Goal: Transaction & Acquisition: Obtain resource

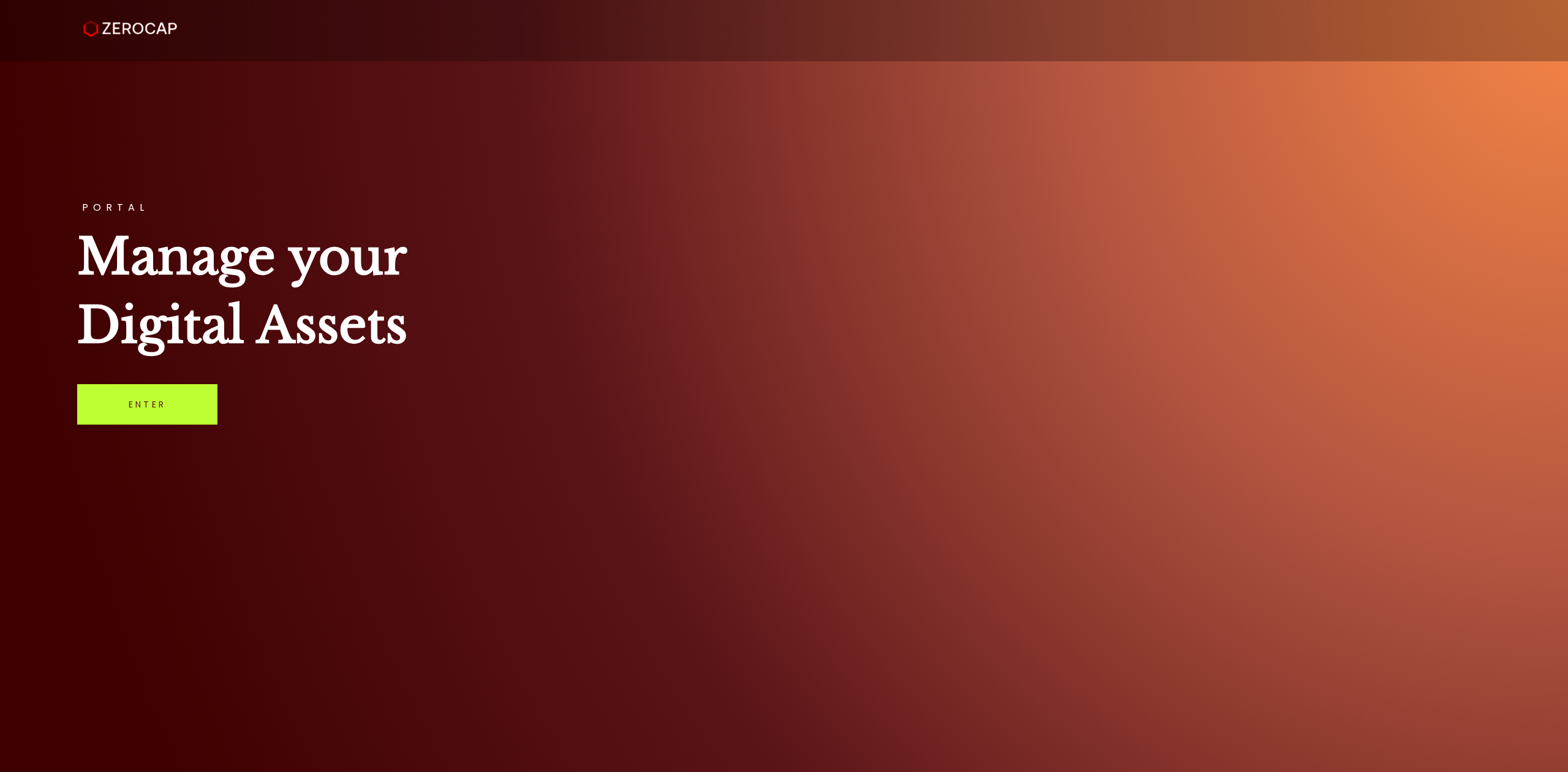
drag, startPoint x: 155, startPoint y: 398, endPoint x: 204, endPoint y: 391, distance: 49.5
click at [155, 400] on link "Enter" at bounding box center [147, 404] width 140 height 40
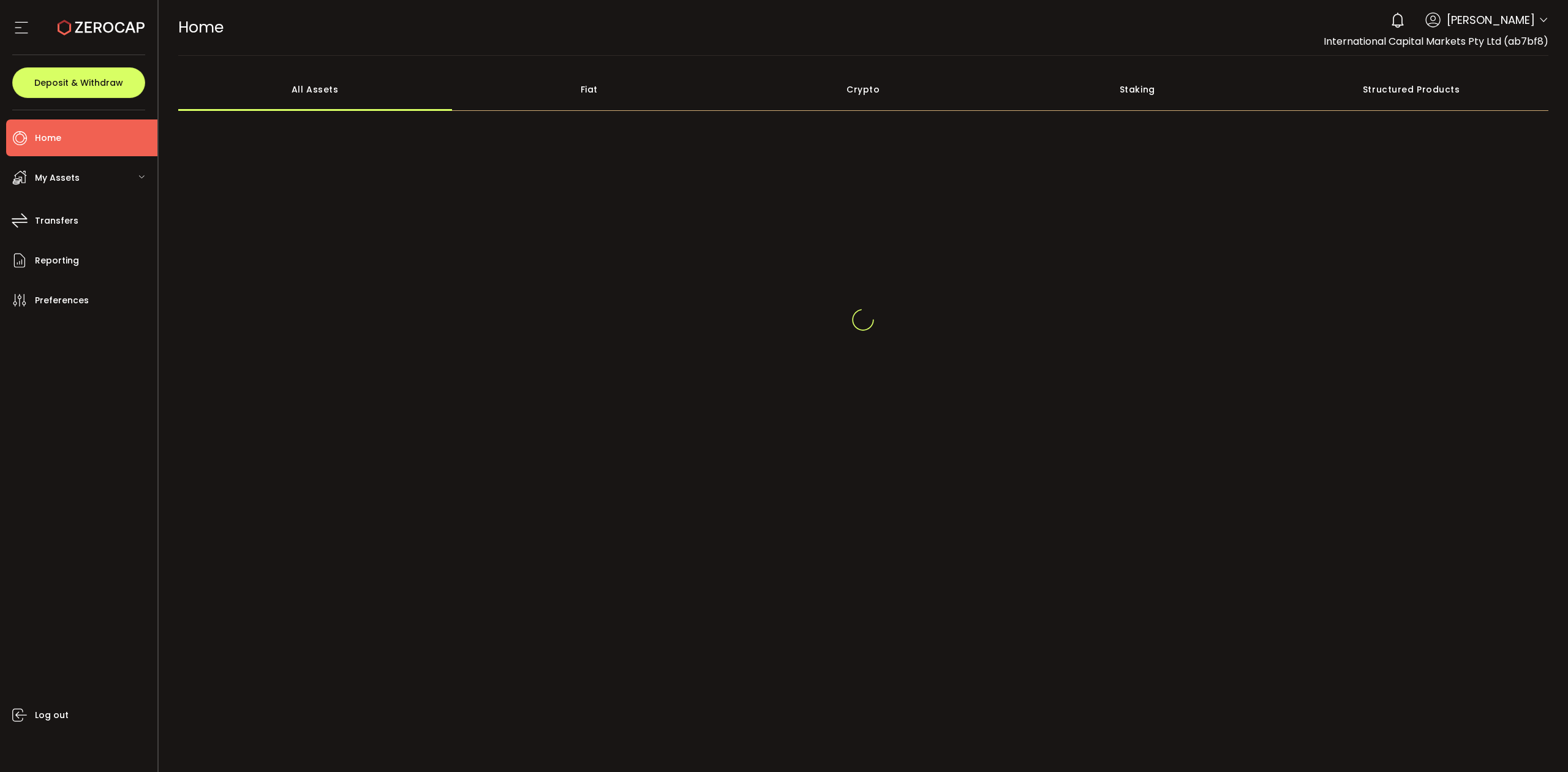
click at [1538, 24] on icon at bounding box center [1543, 20] width 10 height 10
click at [1544, 18] on icon at bounding box center [1543, 20] width 10 height 10
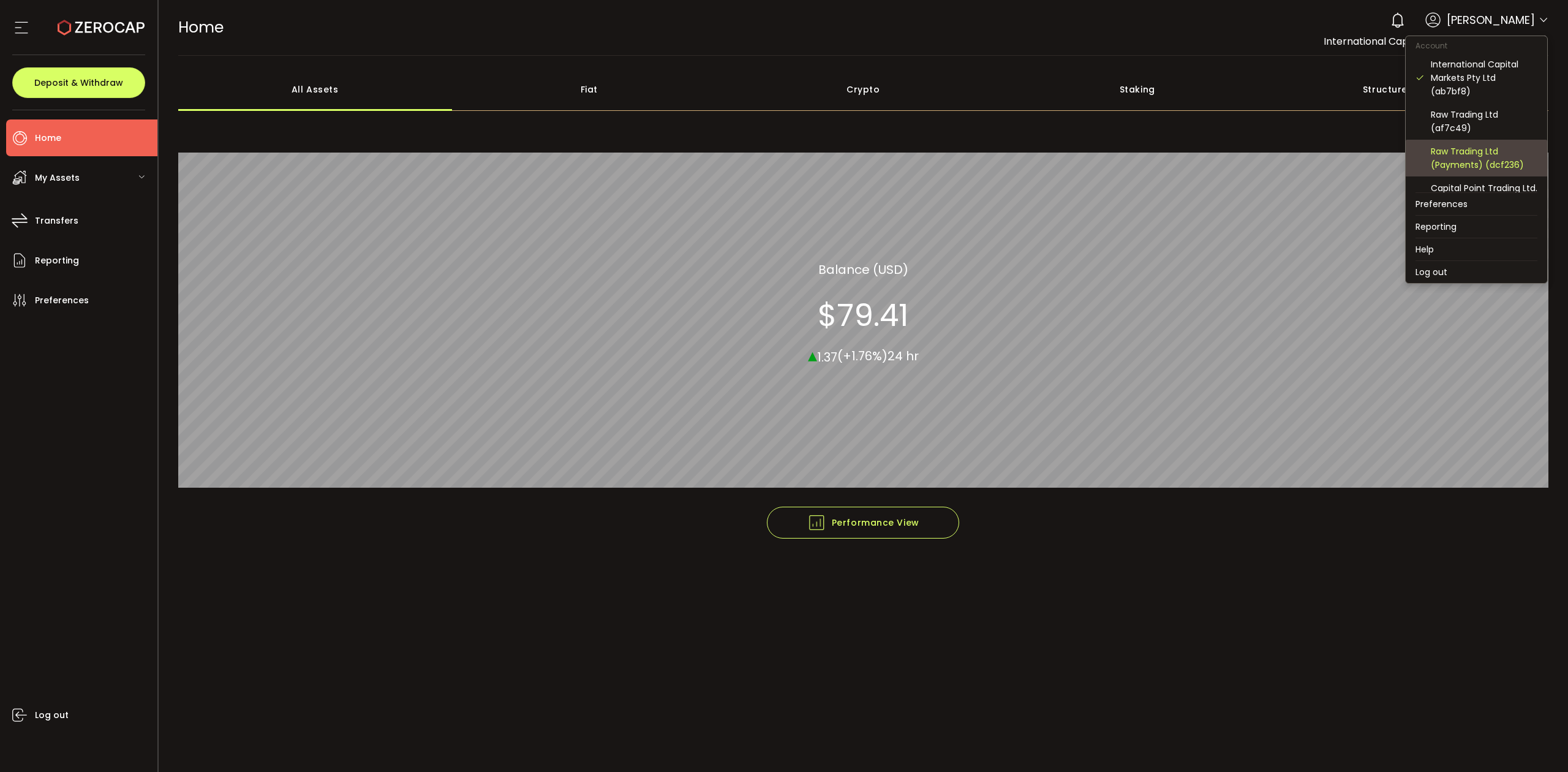
click at [1441, 155] on div "Raw Trading Ltd (Payments) (dcf236)" at bounding box center [1484, 158] width 107 height 27
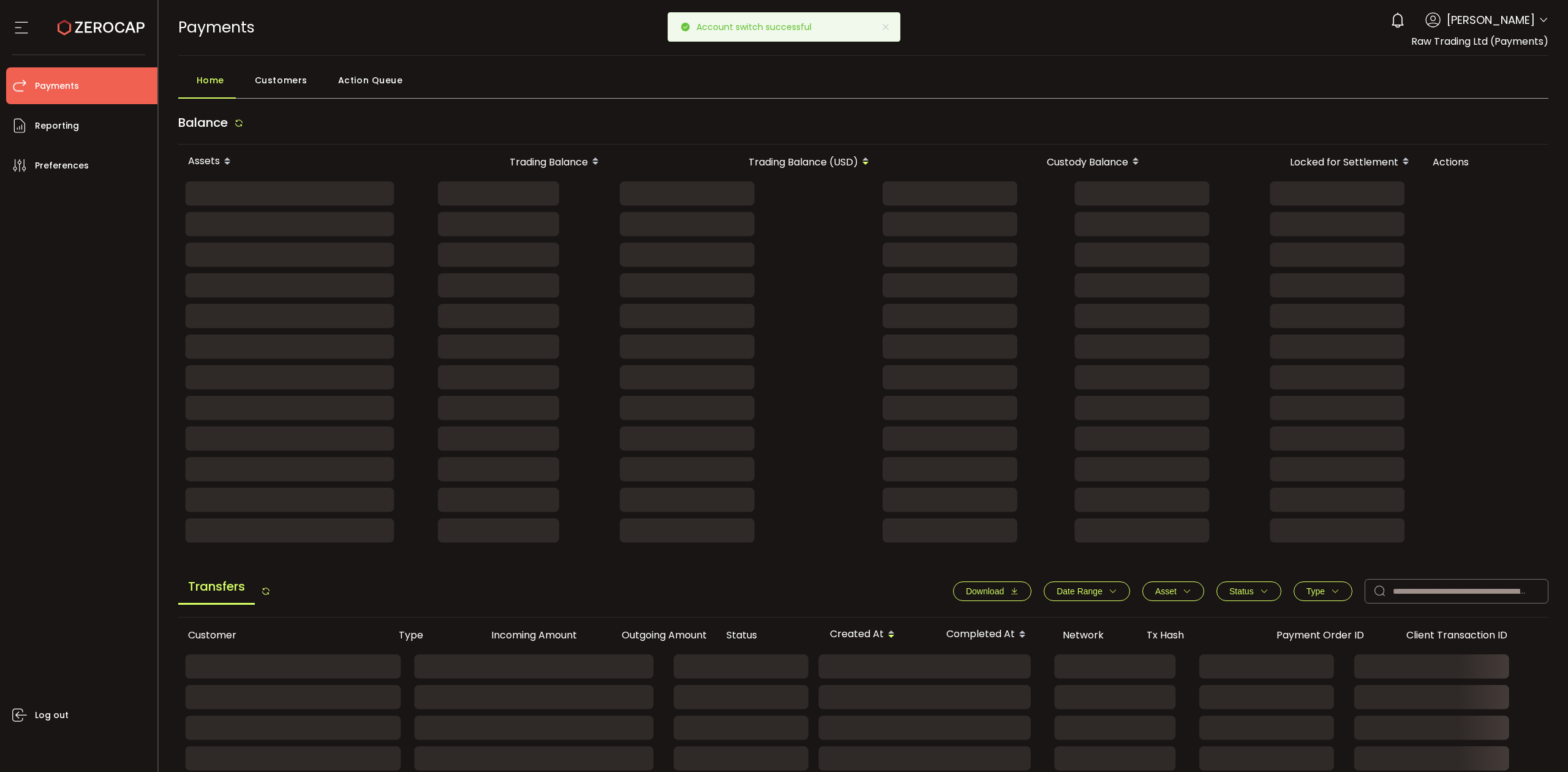
click at [1540, 32] on div "0 Raseem Chenglan" at bounding box center [1466, 20] width 164 height 27
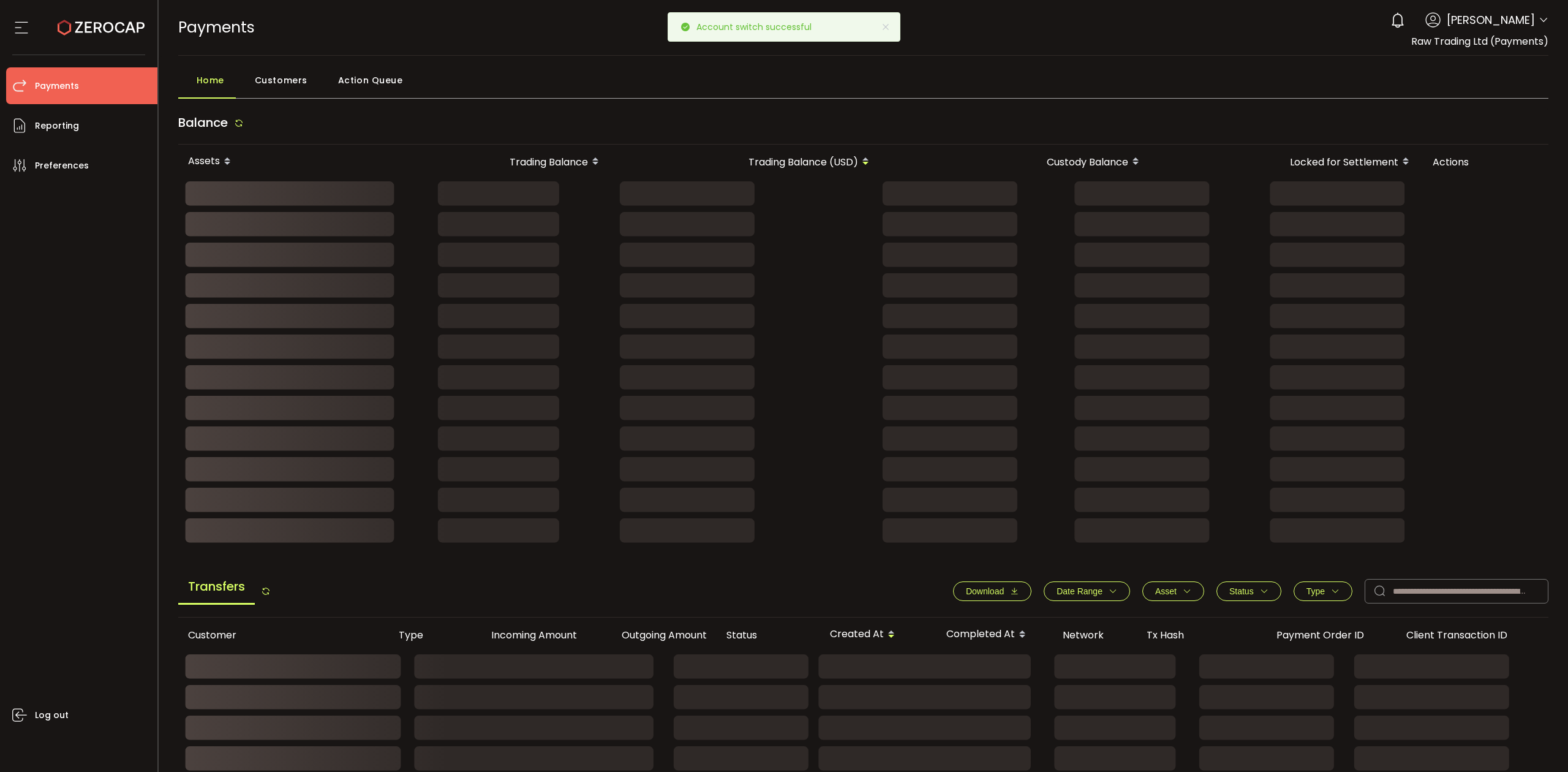
click at [1541, 25] on icon at bounding box center [1543, 20] width 10 height 10
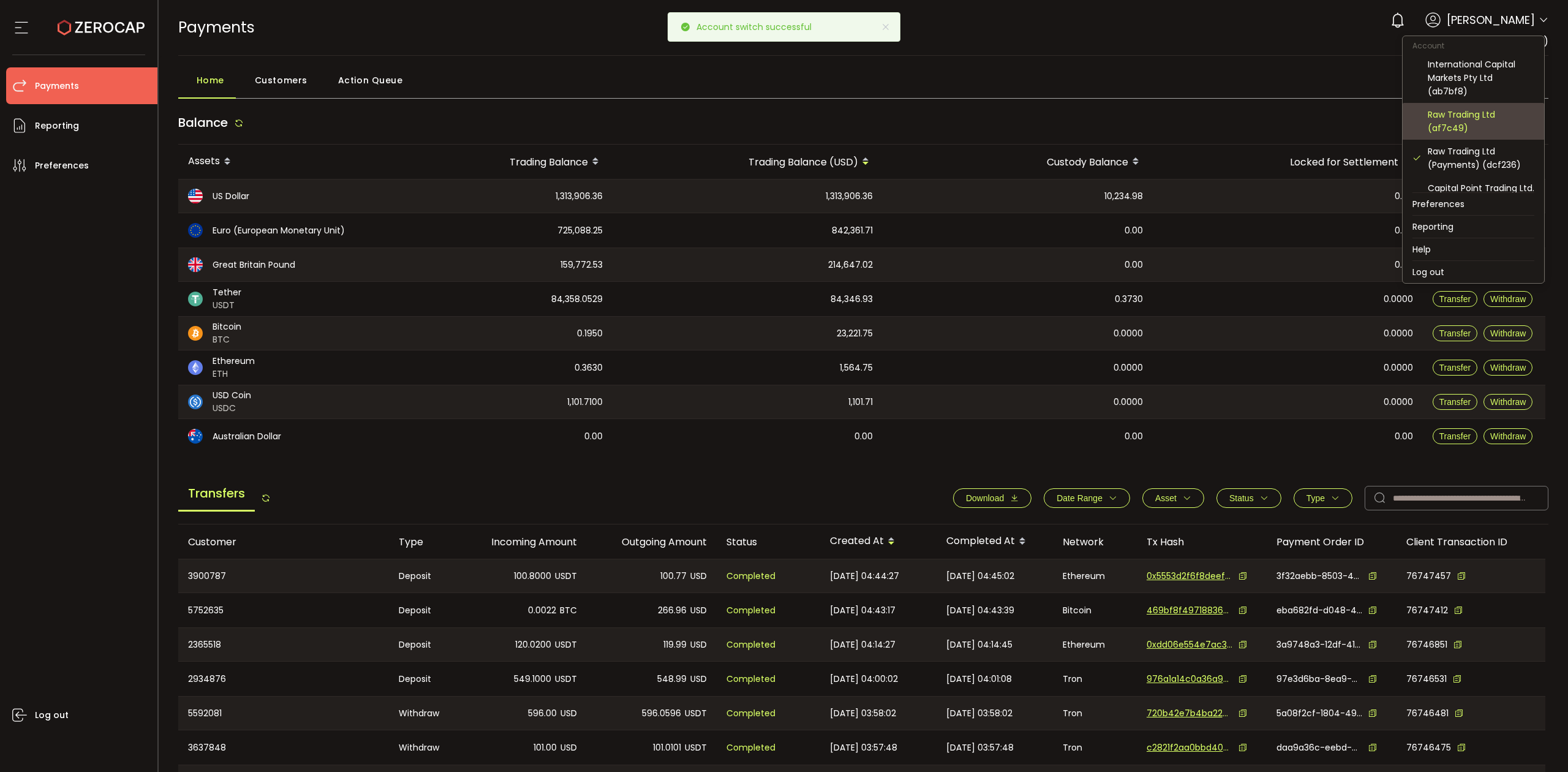
click at [1465, 127] on div "Raw Trading Ltd (af7c49)" at bounding box center [1480, 121] width 107 height 27
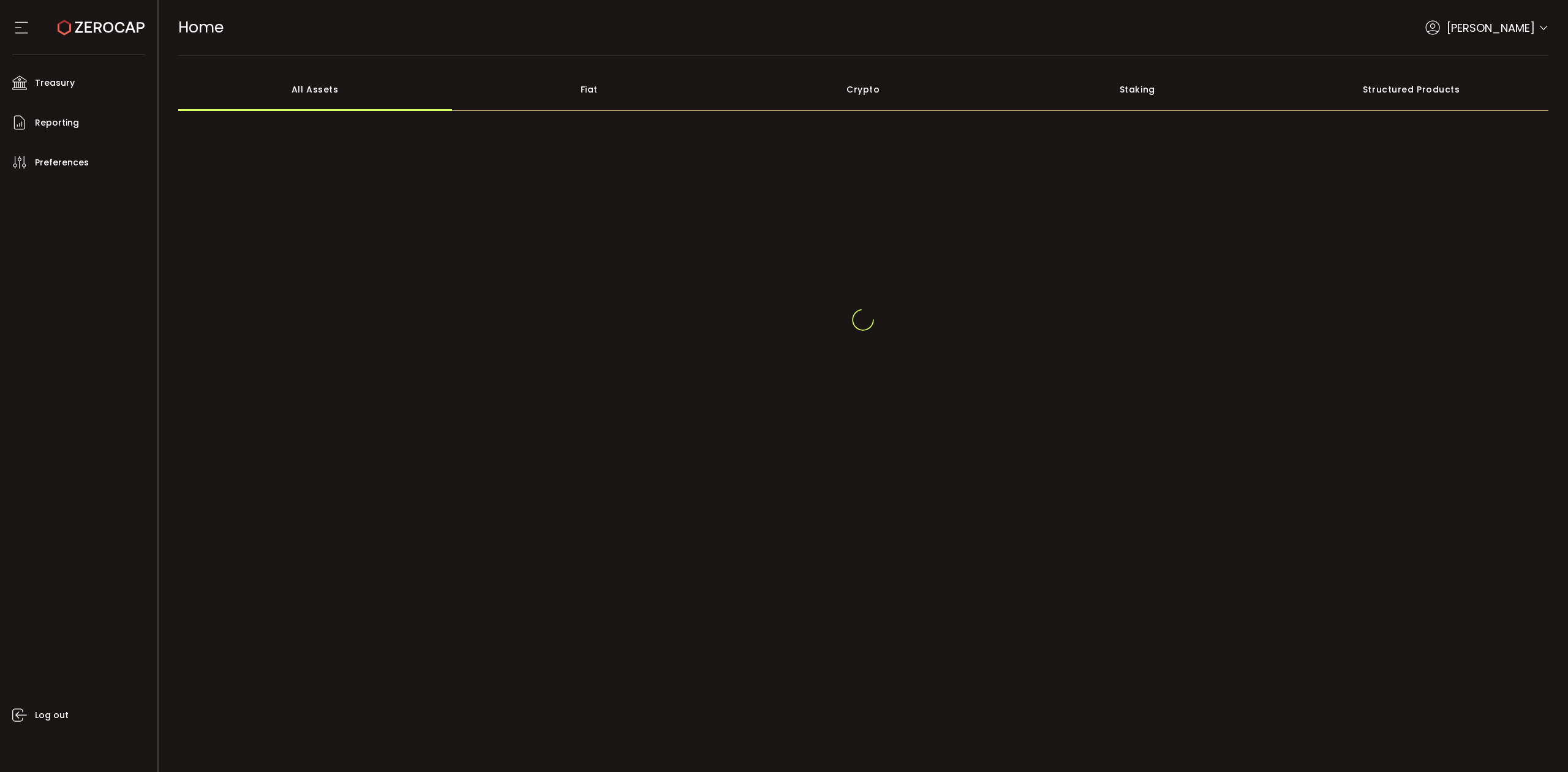
click at [1541, 21] on div "Raseem Chenglan" at bounding box center [1487, 28] width 123 height 17
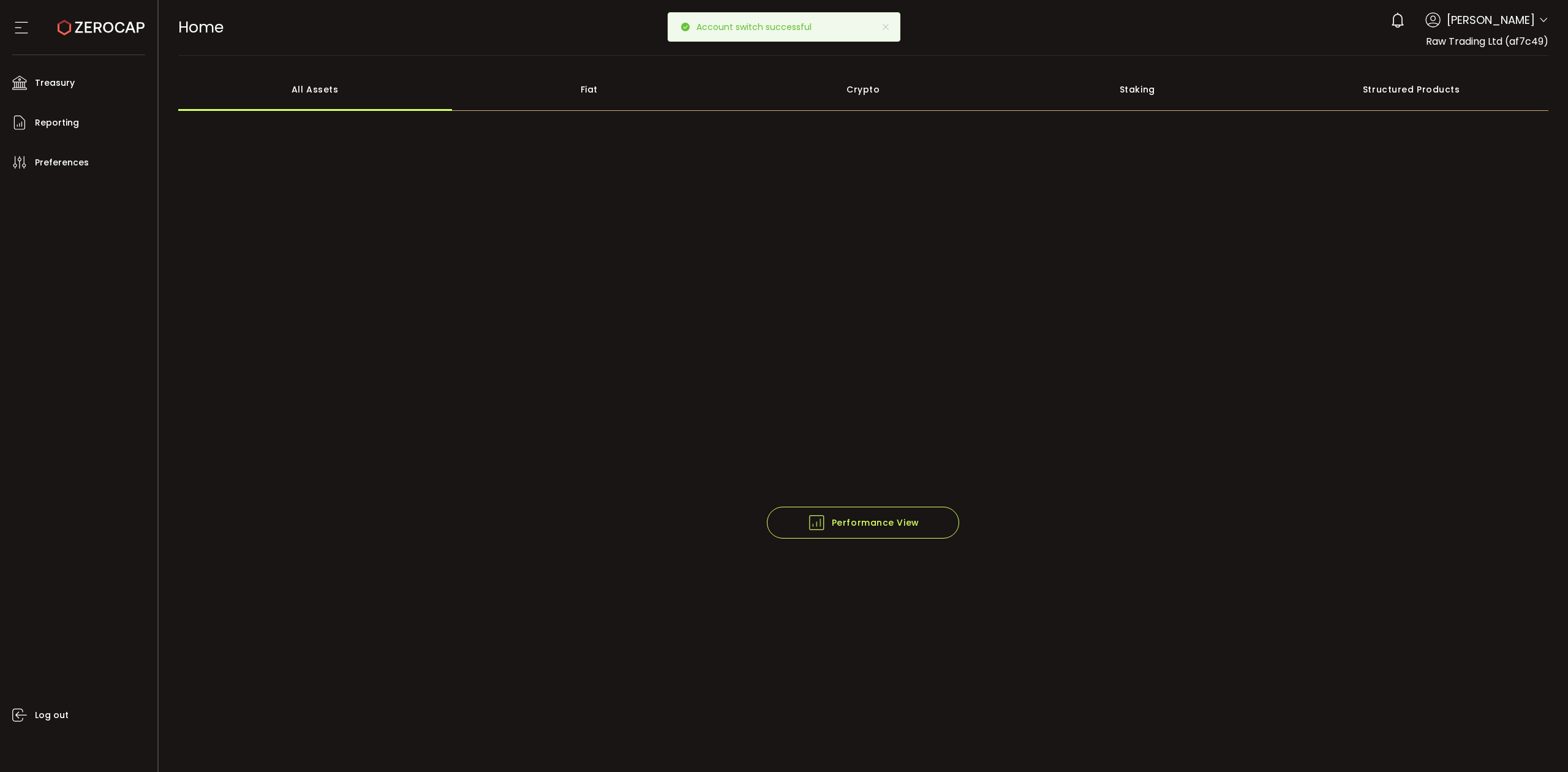
click at [1540, 25] on icon at bounding box center [1543, 20] width 10 height 10
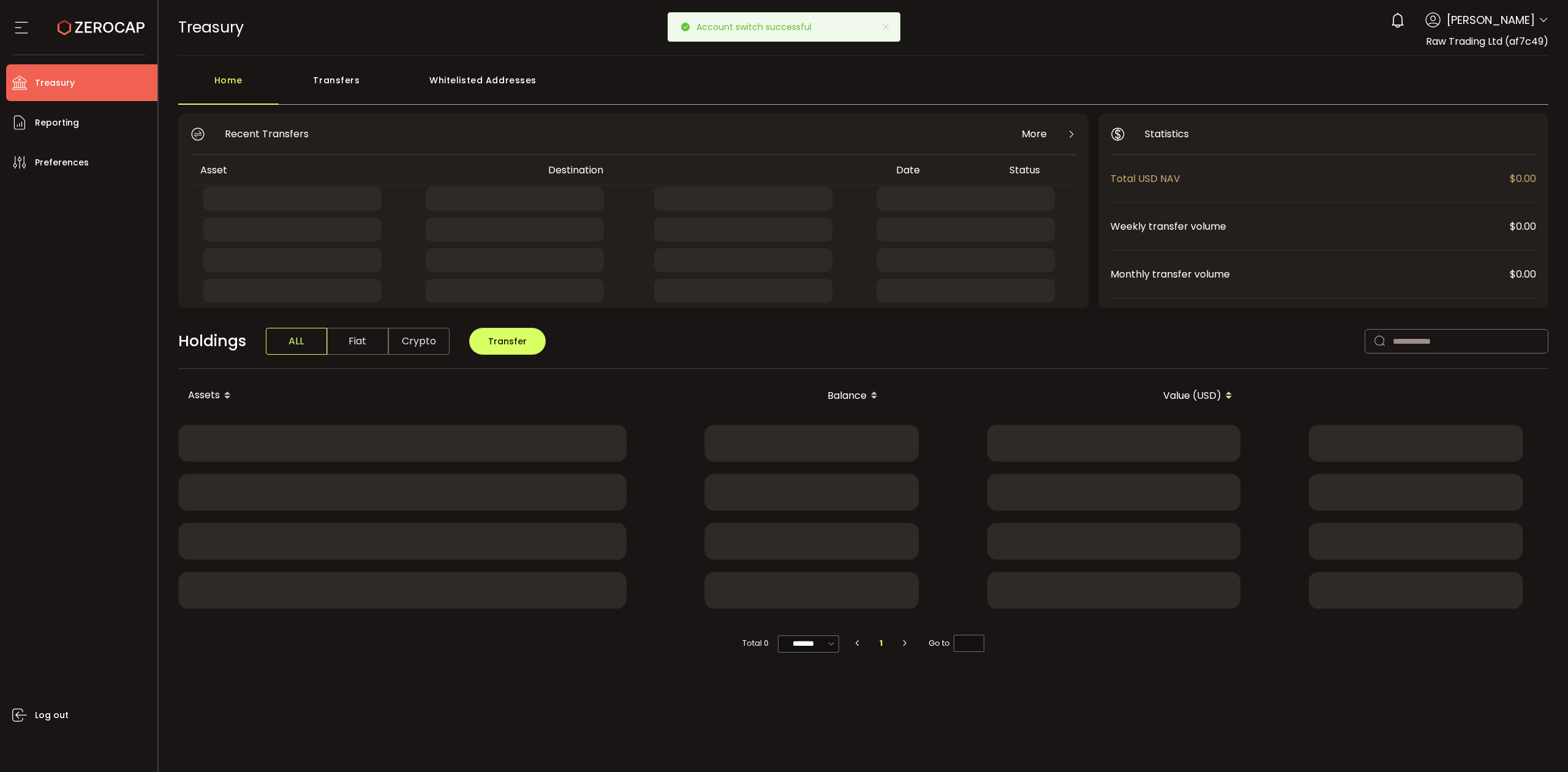
click at [1544, 23] on icon at bounding box center [1543, 20] width 10 height 10
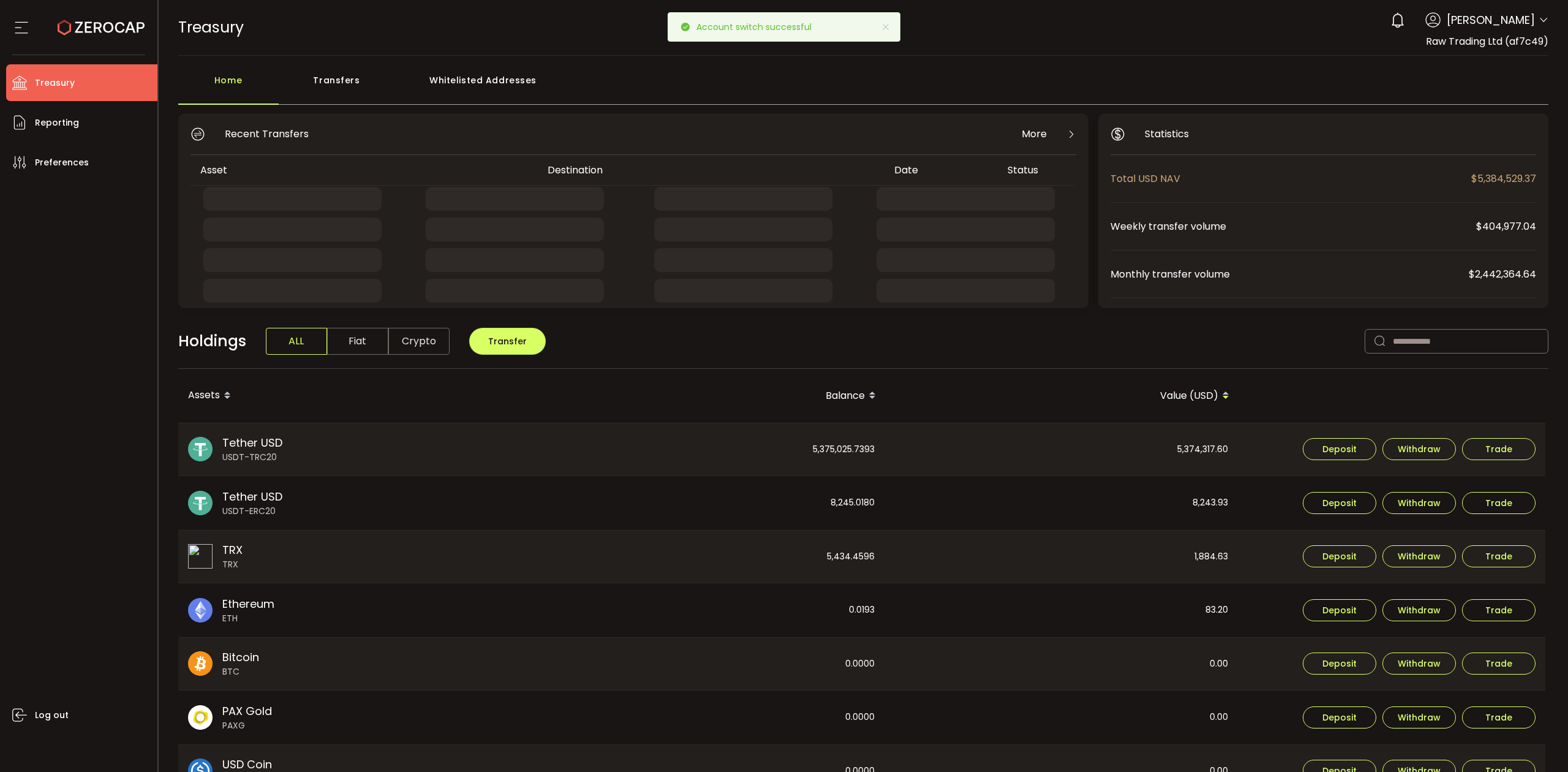
click at [1538, 26] on span at bounding box center [1543, 21] width 10 height 12
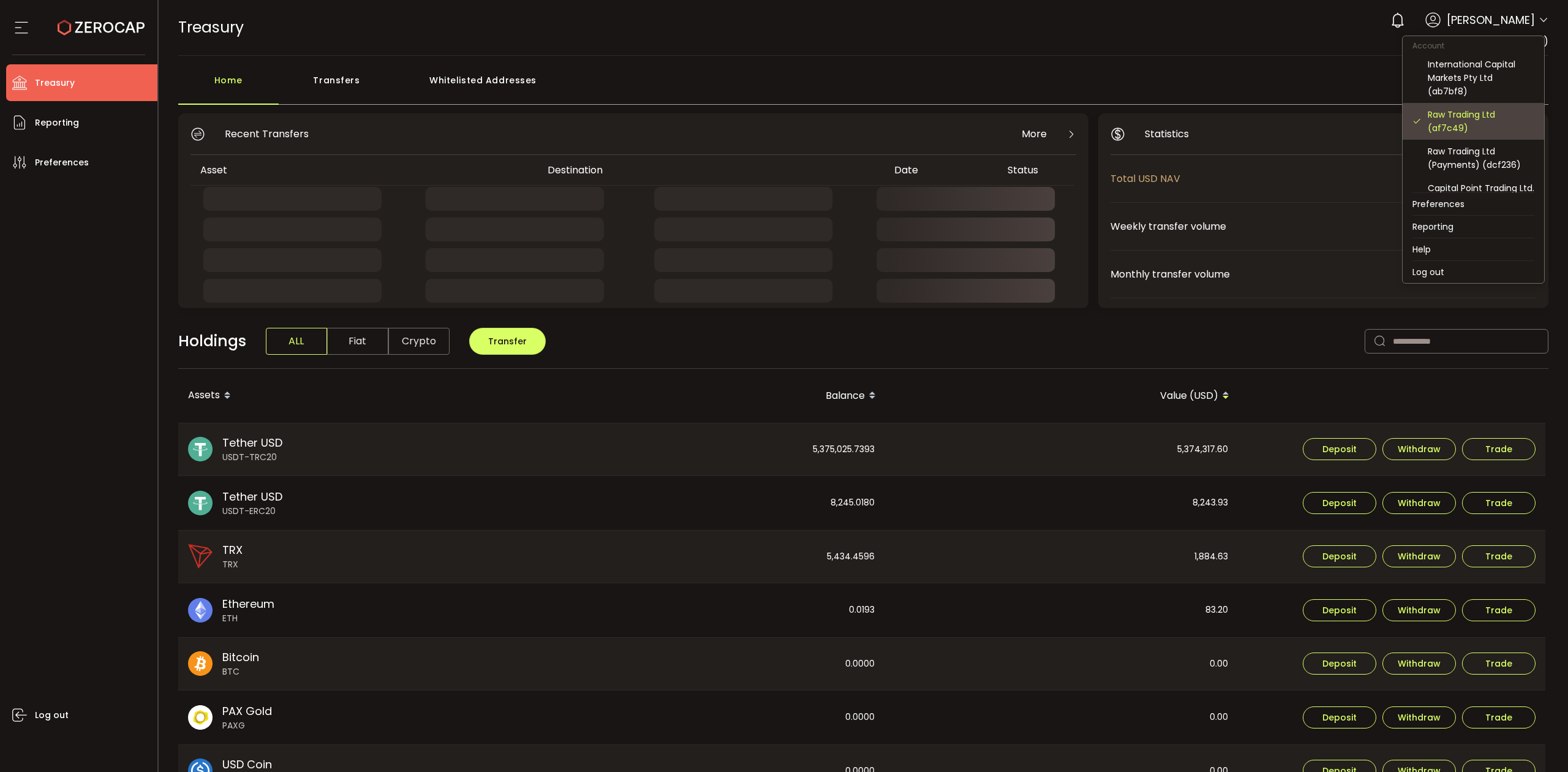
click at [1490, 115] on div "Raw Trading Ltd (af7c49)" at bounding box center [1480, 121] width 107 height 27
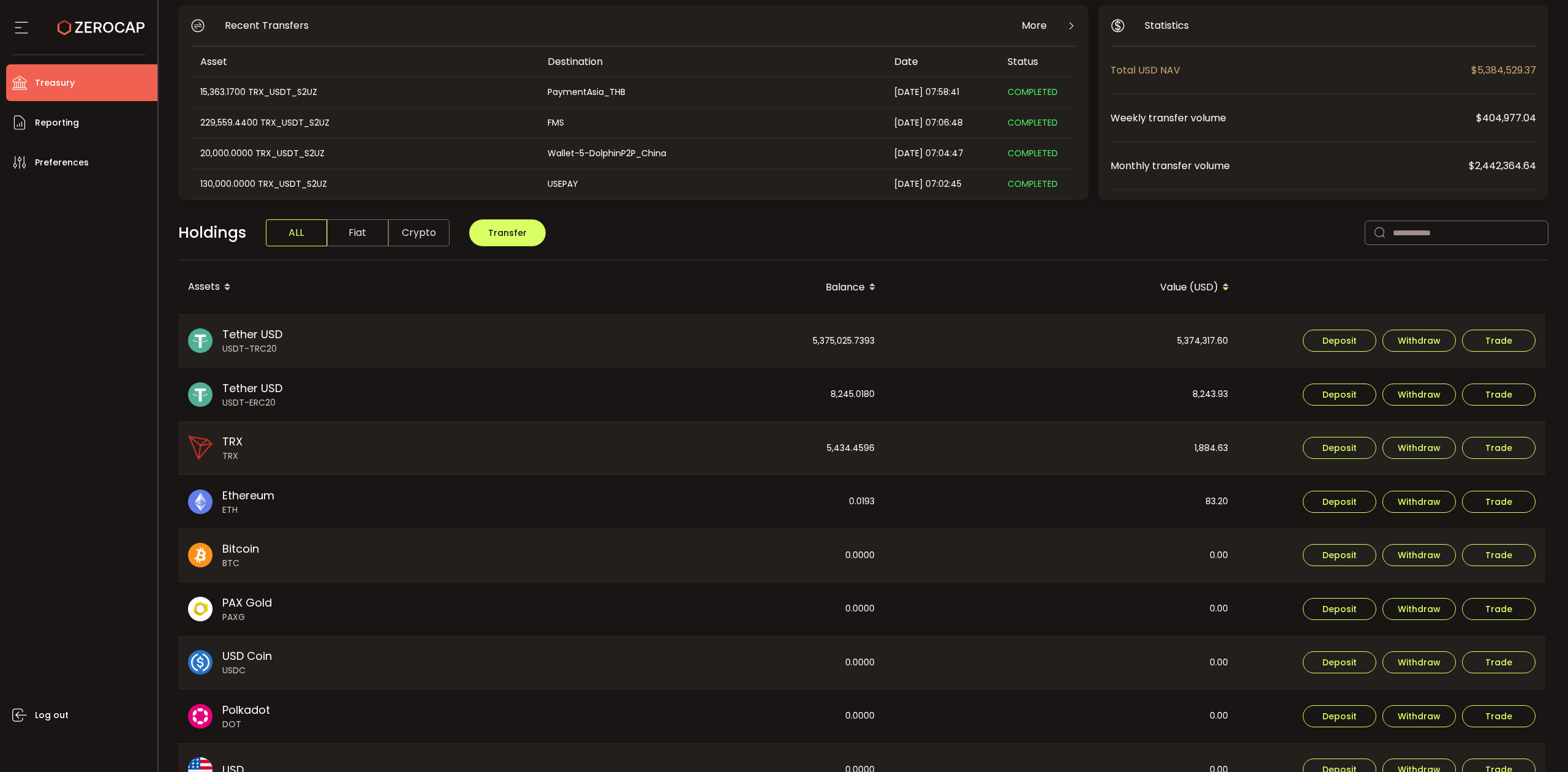
scroll to position [243, 0]
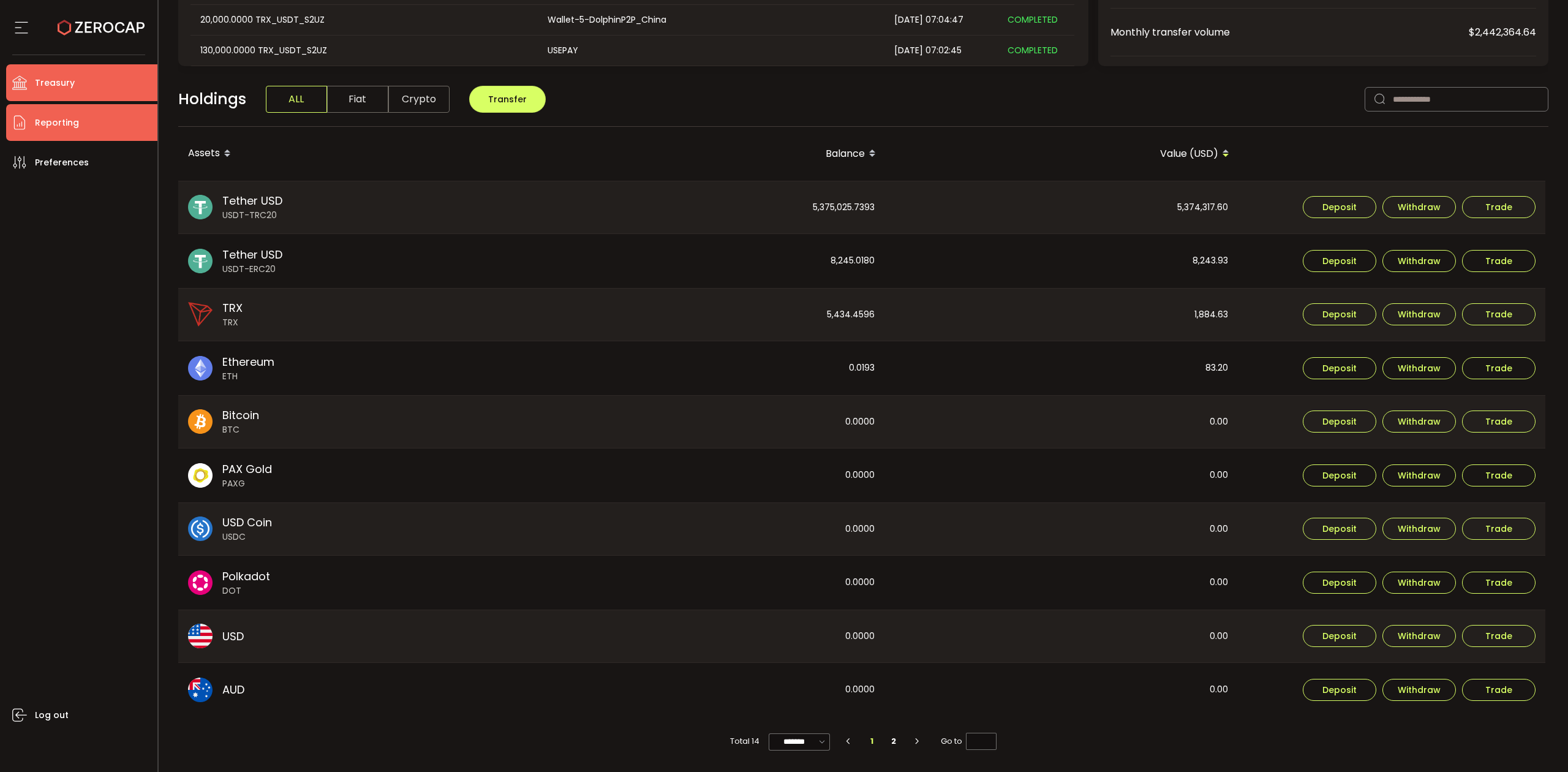
click at [104, 126] on li "Reporting" at bounding box center [81, 123] width 151 height 37
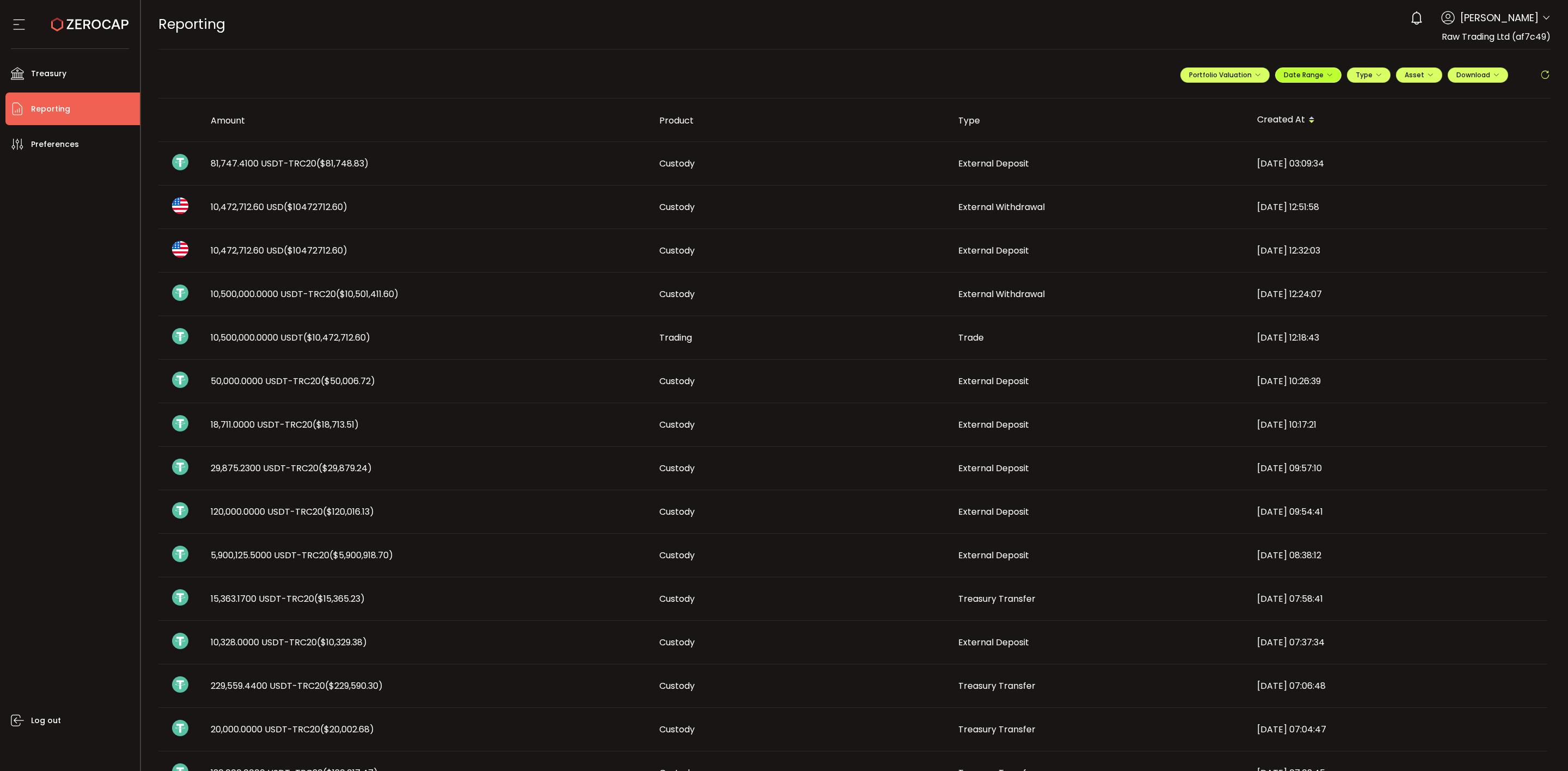
click at [1325, 80] on button "Date Range" at bounding box center [1308, 75] width 66 height 16
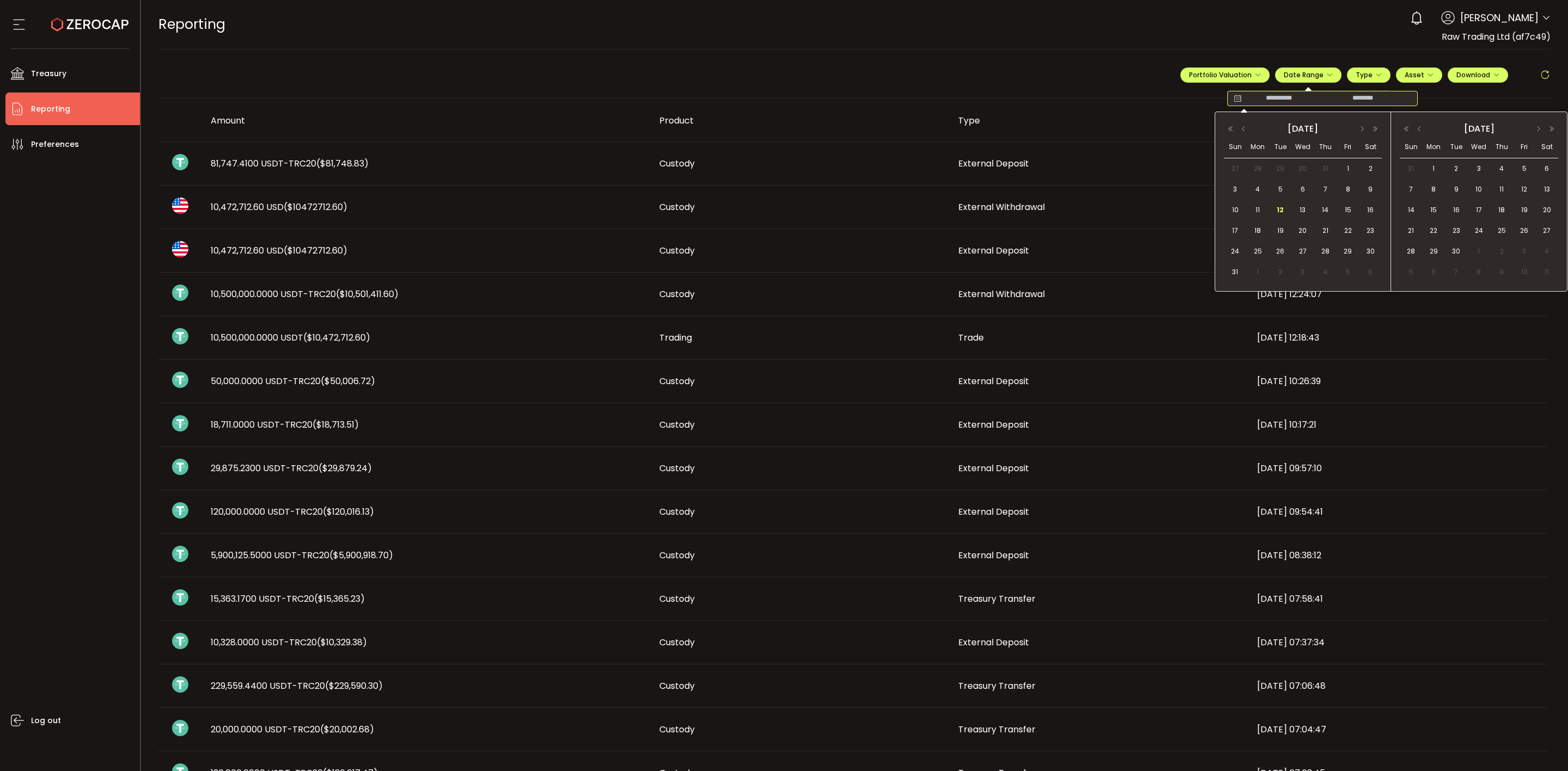
click at [1244, 100] on input at bounding box center [1278, 99] width 70 height 11
click at [1324, 189] on span "7" at bounding box center [1325, 189] width 13 height 13
click at [1289, 206] on td "12" at bounding box center [1280, 210] width 22 height 21
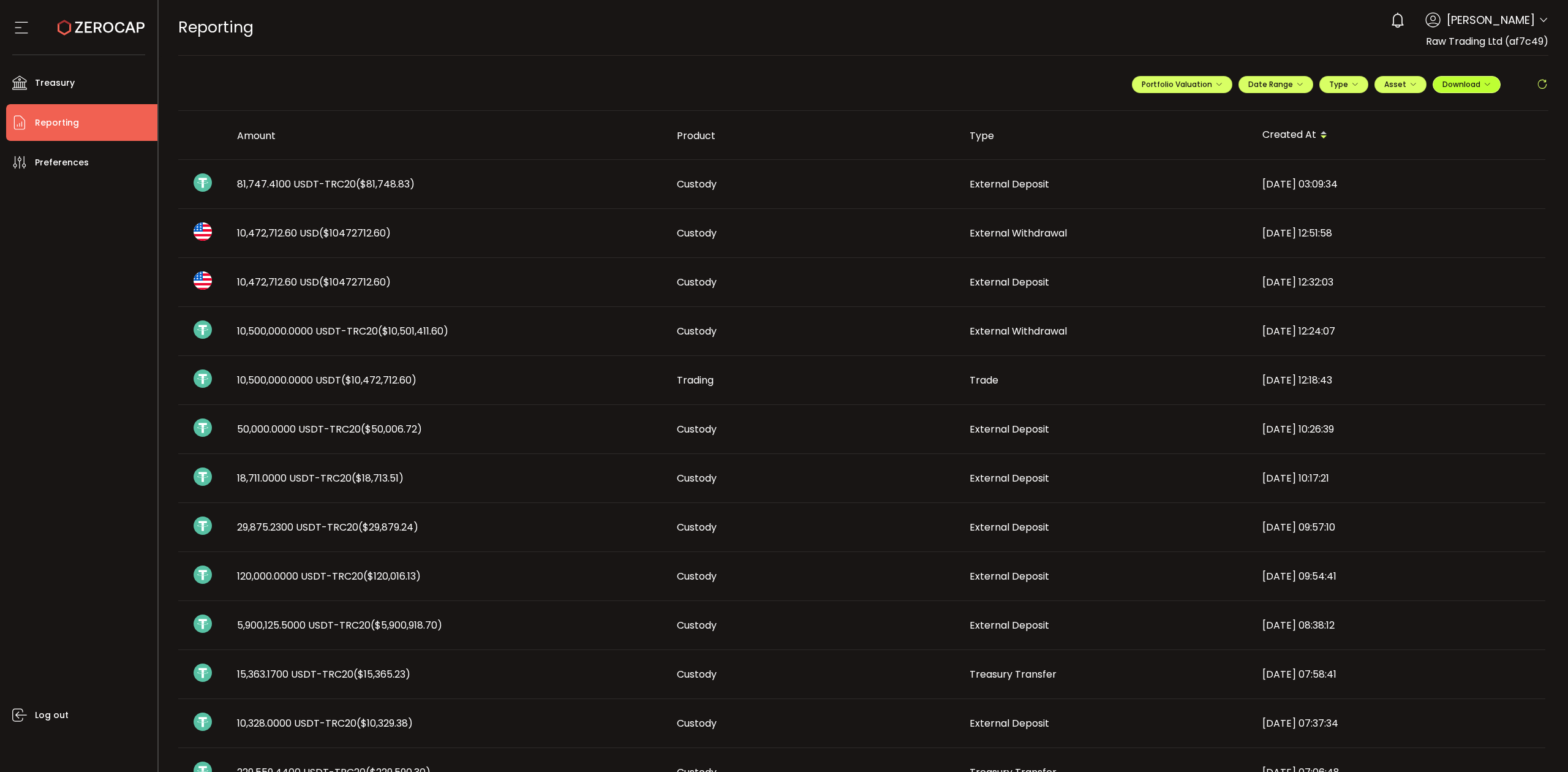
click at [1464, 89] on button "Download" at bounding box center [1466, 85] width 68 height 18
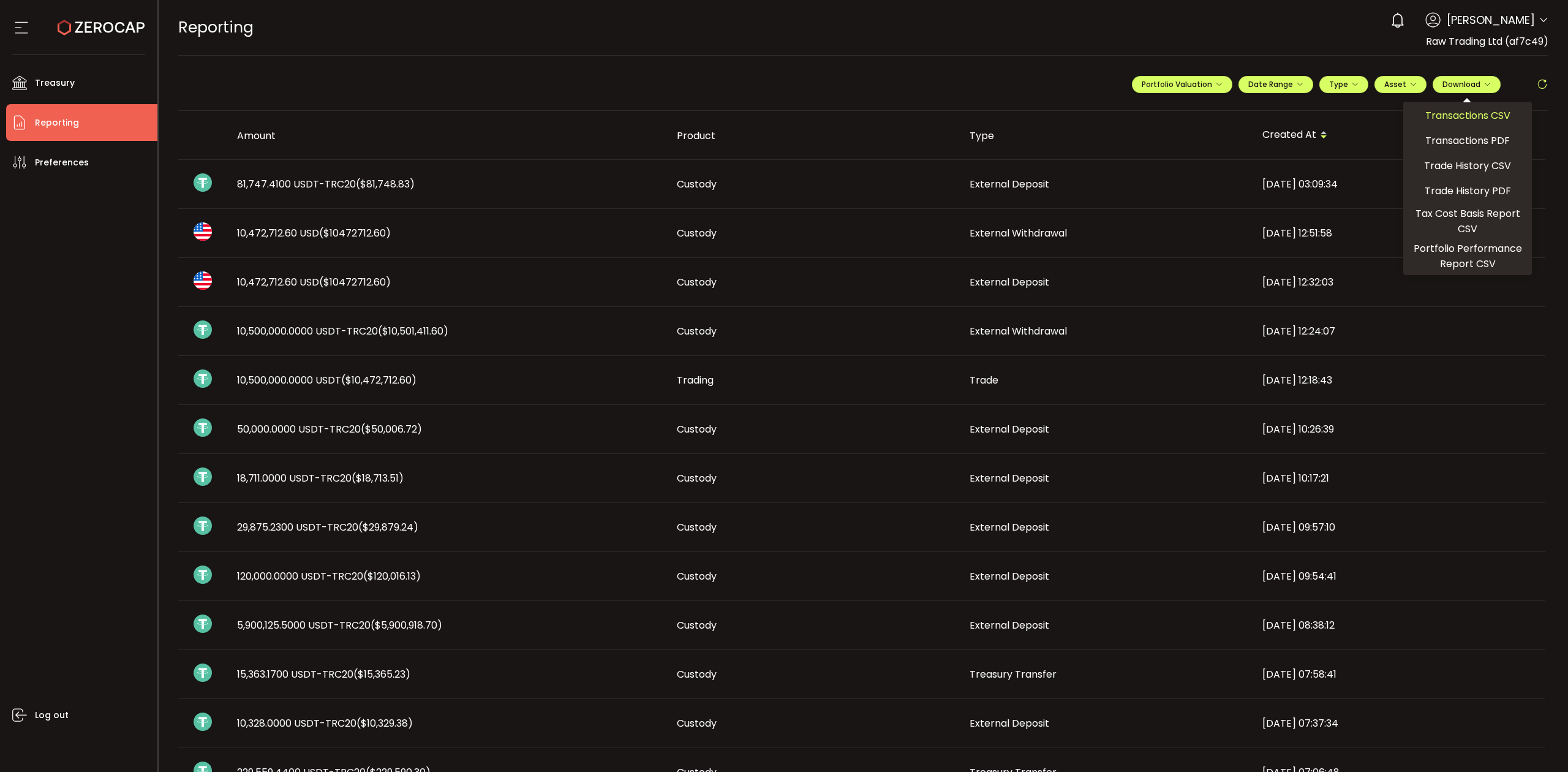
click at [1450, 113] on span "Transactions CSV" at bounding box center [1468, 116] width 85 height 15
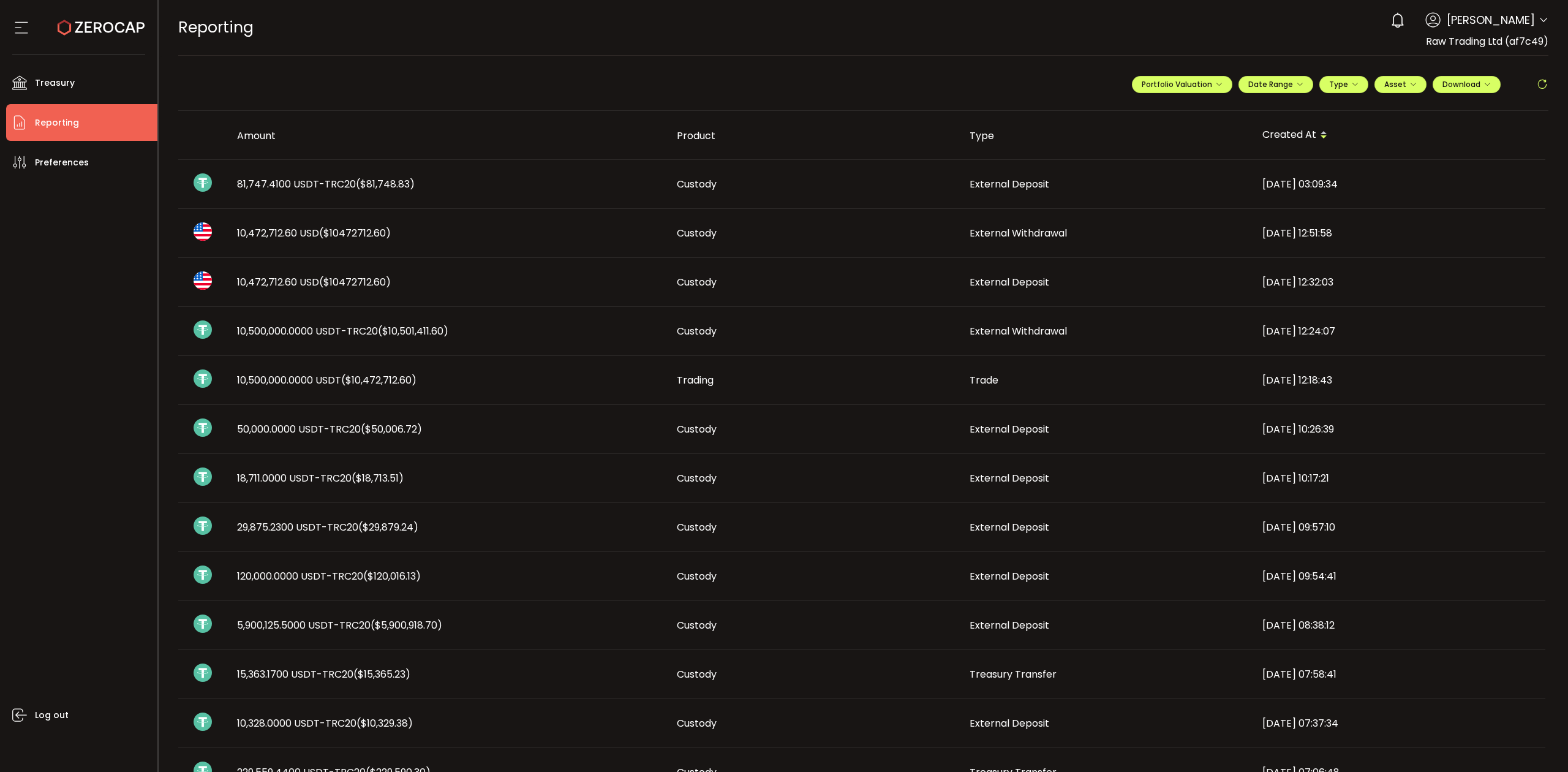
click at [533, 324] on div "10,500,000.0000 USDT-TRC20 ($10,501,411.60)" at bounding box center [447, 331] width 440 height 14
click at [677, 289] on span "Custody" at bounding box center [696, 282] width 40 height 14
click at [998, 330] on span "External Withdrawal" at bounding box center [1018, 331] width 97 height 14
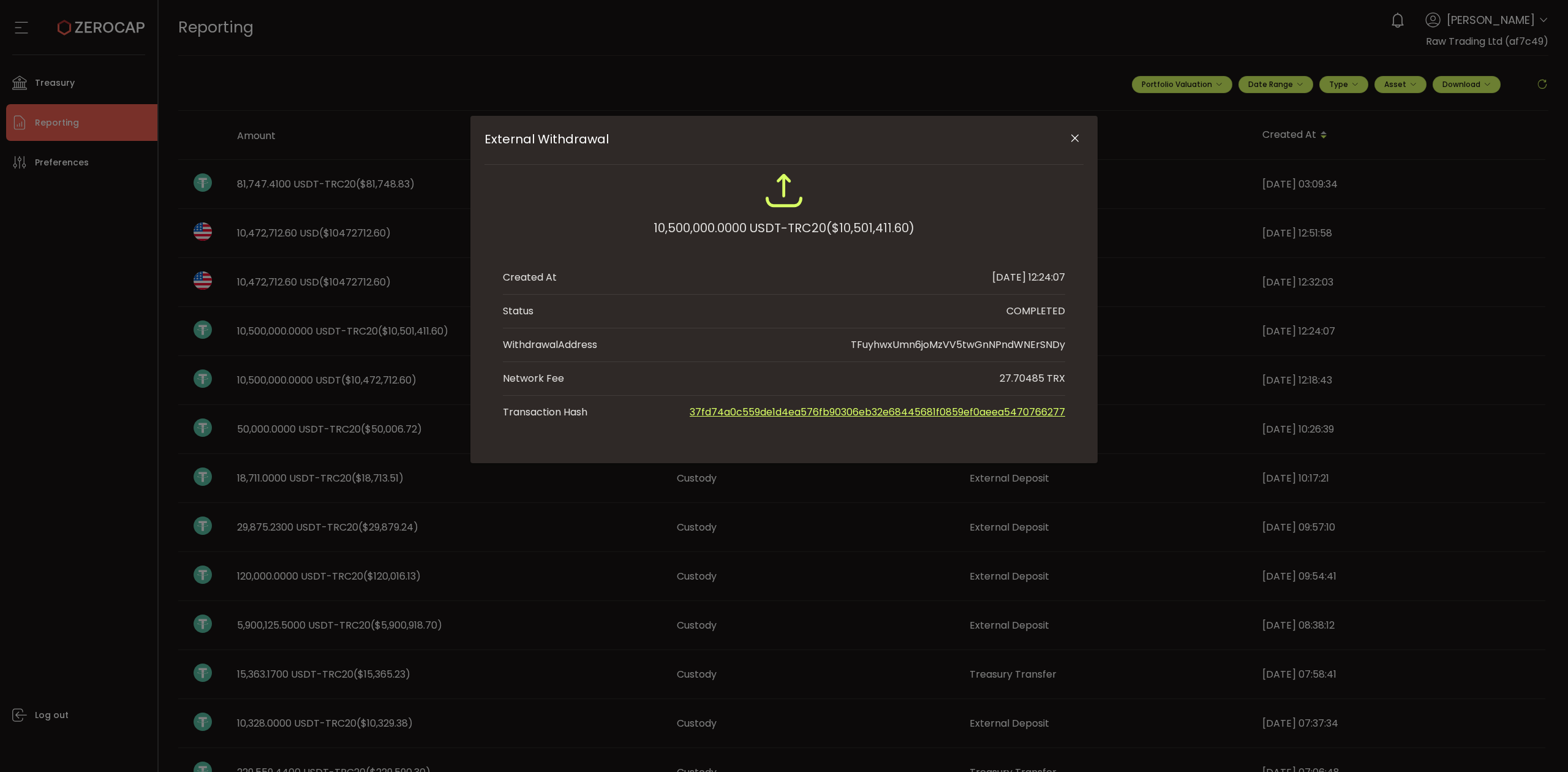
click at [315, 324] on div "External Withdrawal 10,500,000.0000 USDT-TRC20 ($10,501,411.60) Created At 2025…" at bounding box center [784, 386] width 1568 height 772
click at [301, 334] on div "External Withdrawal 10,500,000.0000 USDT-TRC20 ($10,501,411.60) Created At 2025…" at bounding box center [784, 386] width 1568 height 772
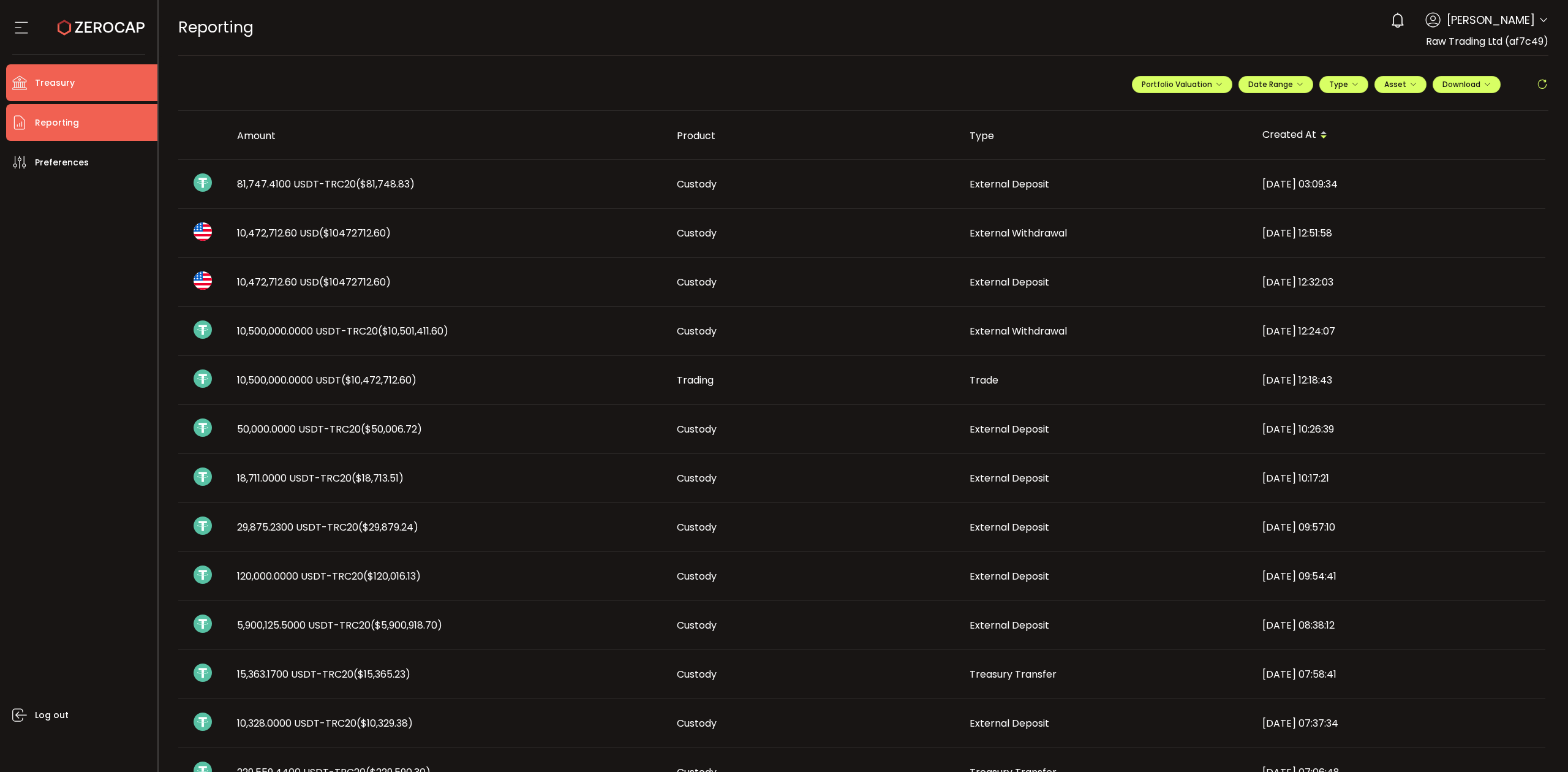
click at [65, 91] on span "Treasury" at bounding box center [55, 82] width 40 height 18
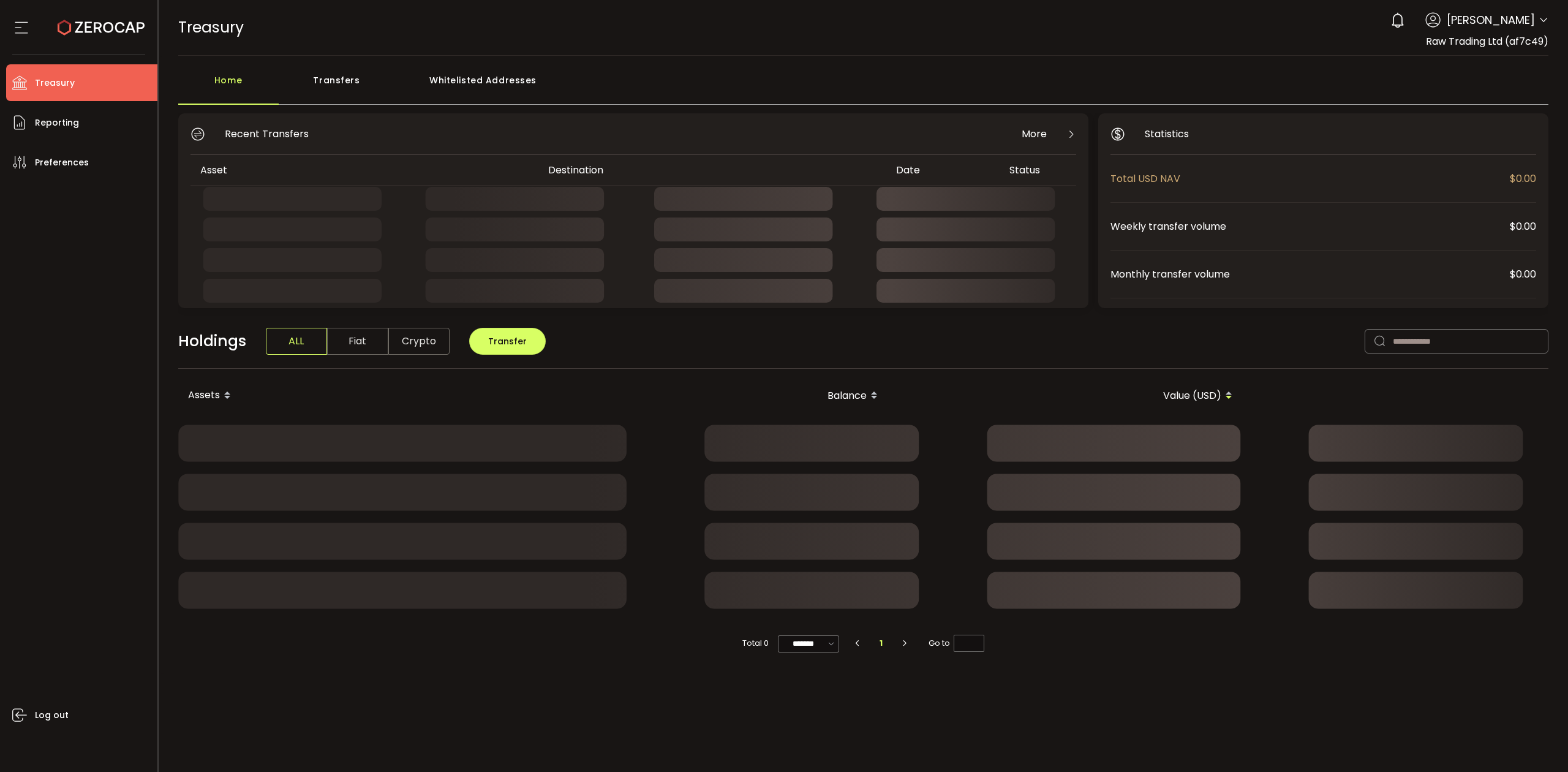
click at [337, 82] on div "Transfers" at bounding box center [336, 86] width 116 height 37
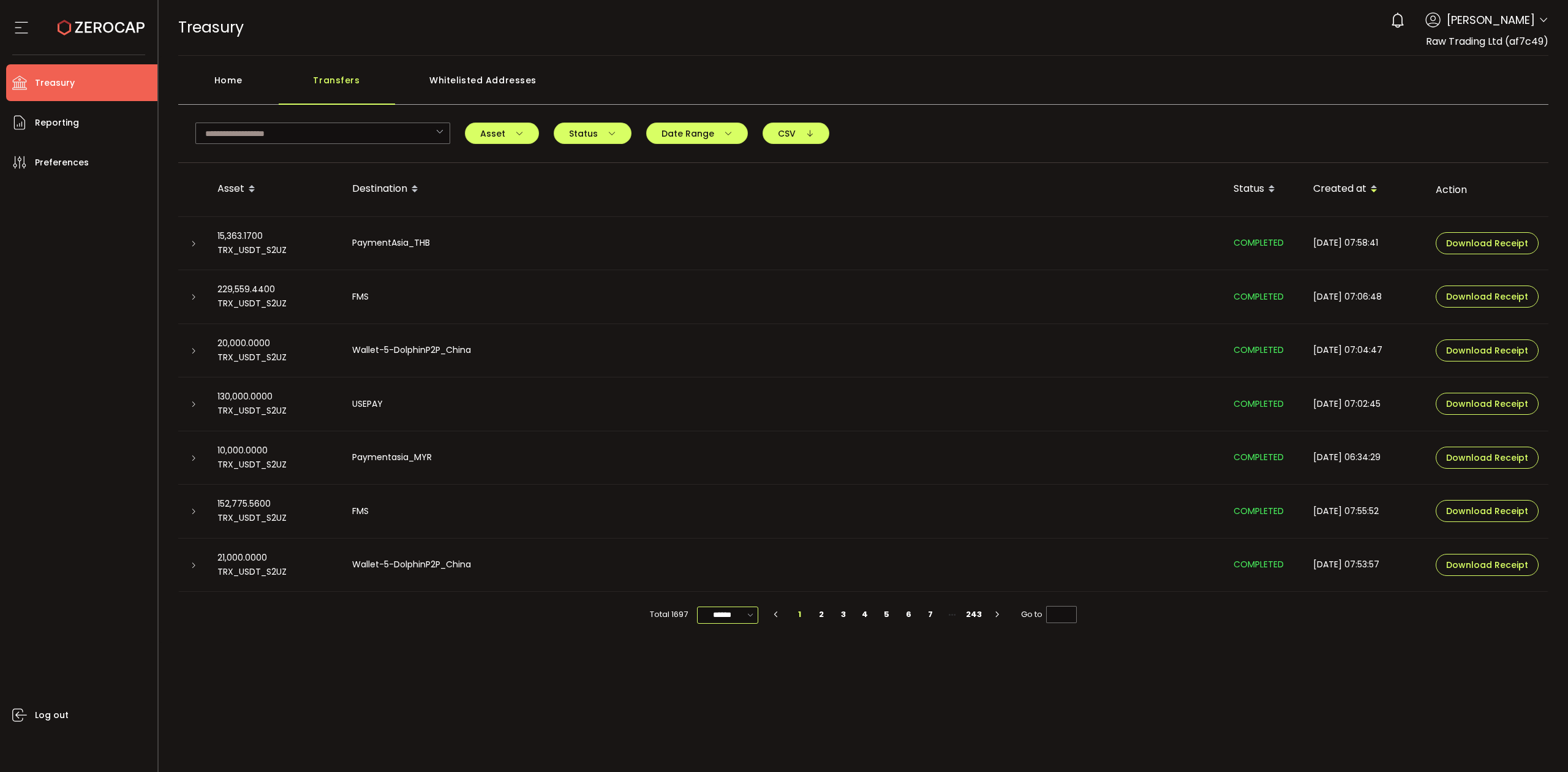
click at [734, 618] on input "******" at bounding box center [728, 615] width 61 height 18
click at [719, 706] on span "100/page" at bounding box center [729, 707] width 40 height 12
type input "********"
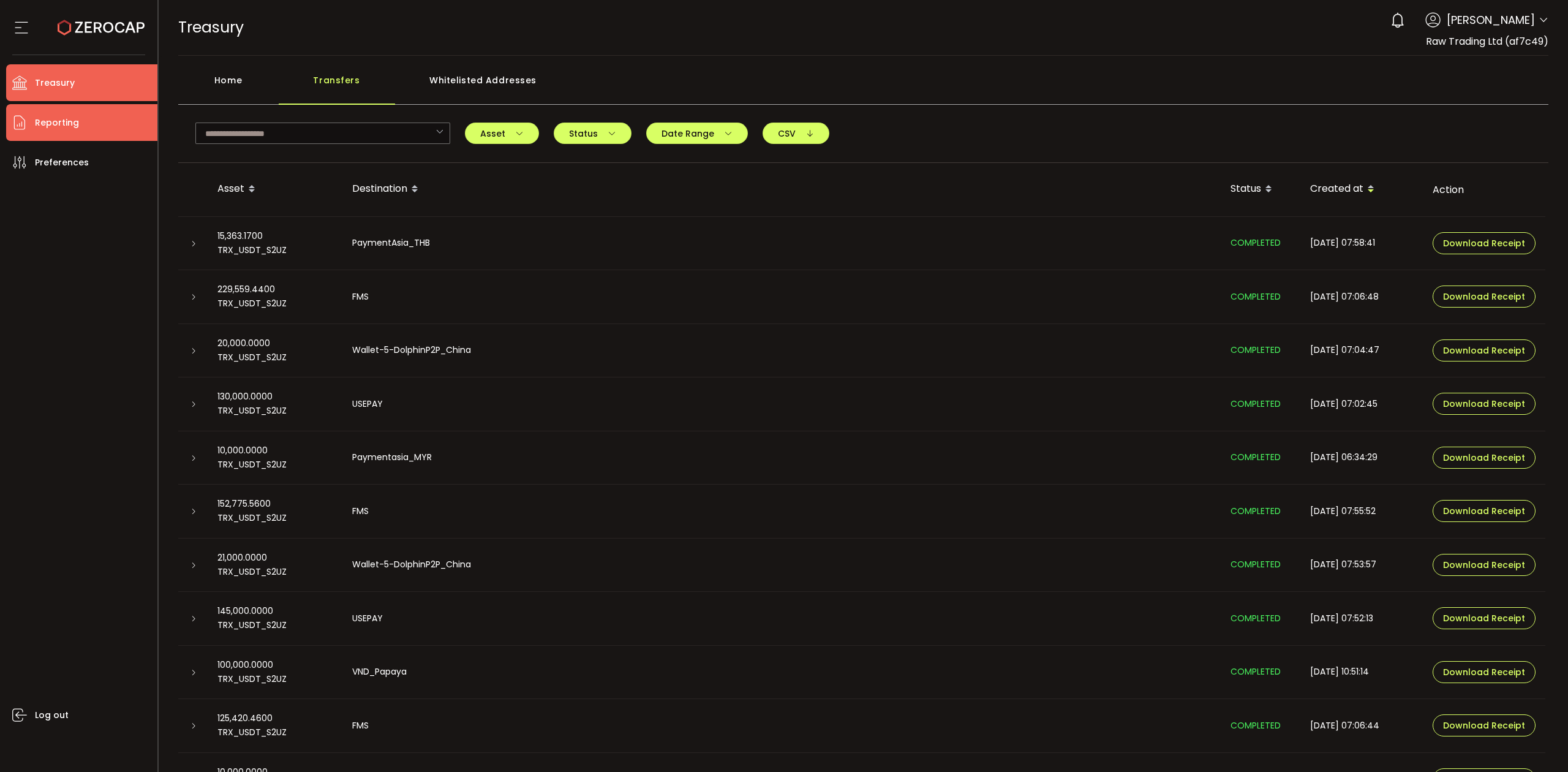
click at [55, 123] on span "Reporting" at bounding box center [57, 123] width 44 height 18
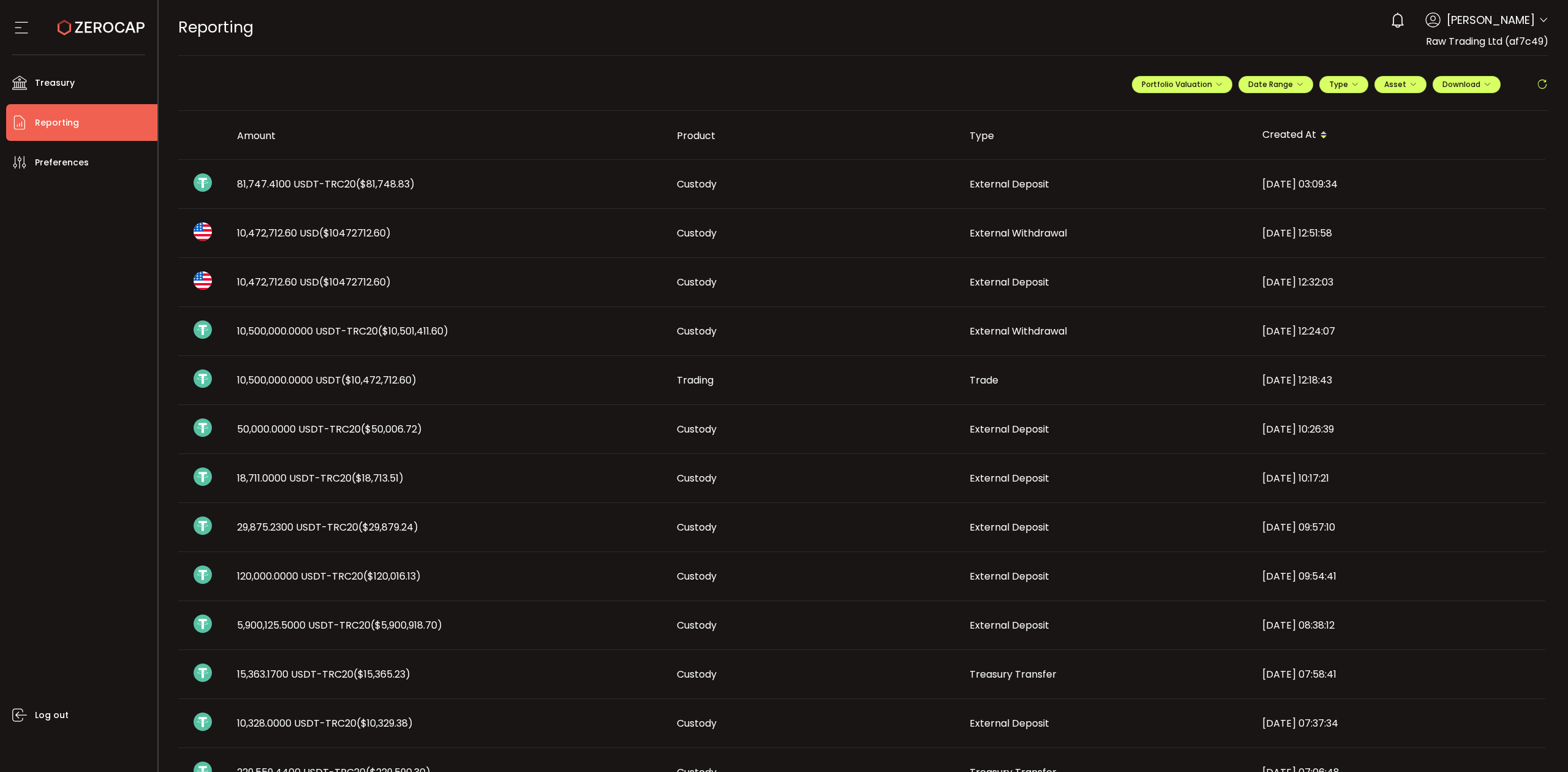
click at [708, 337] on span "Custody" at bounding box center [696, 331] width 40 height 14
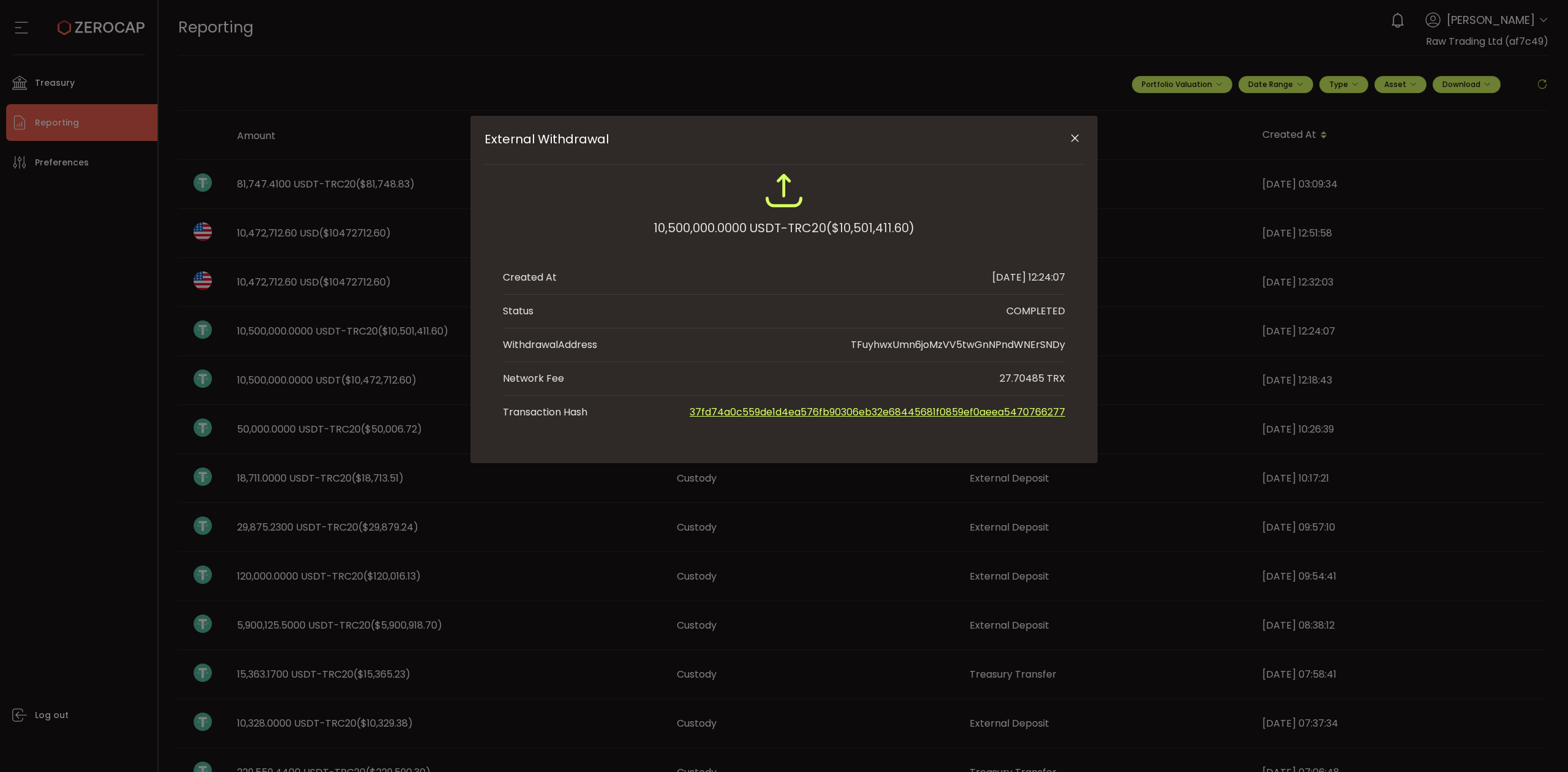
click at [868, 415] on link "37fd74a0c559de1d4ea576fb90306eb32e68445681f0859ef0aeea5470766277" at bounding box center [877, 412] width 375 height 14
click at [1066, 142] on button "Close" at bounding box center [1075, 139] width 21 height 21
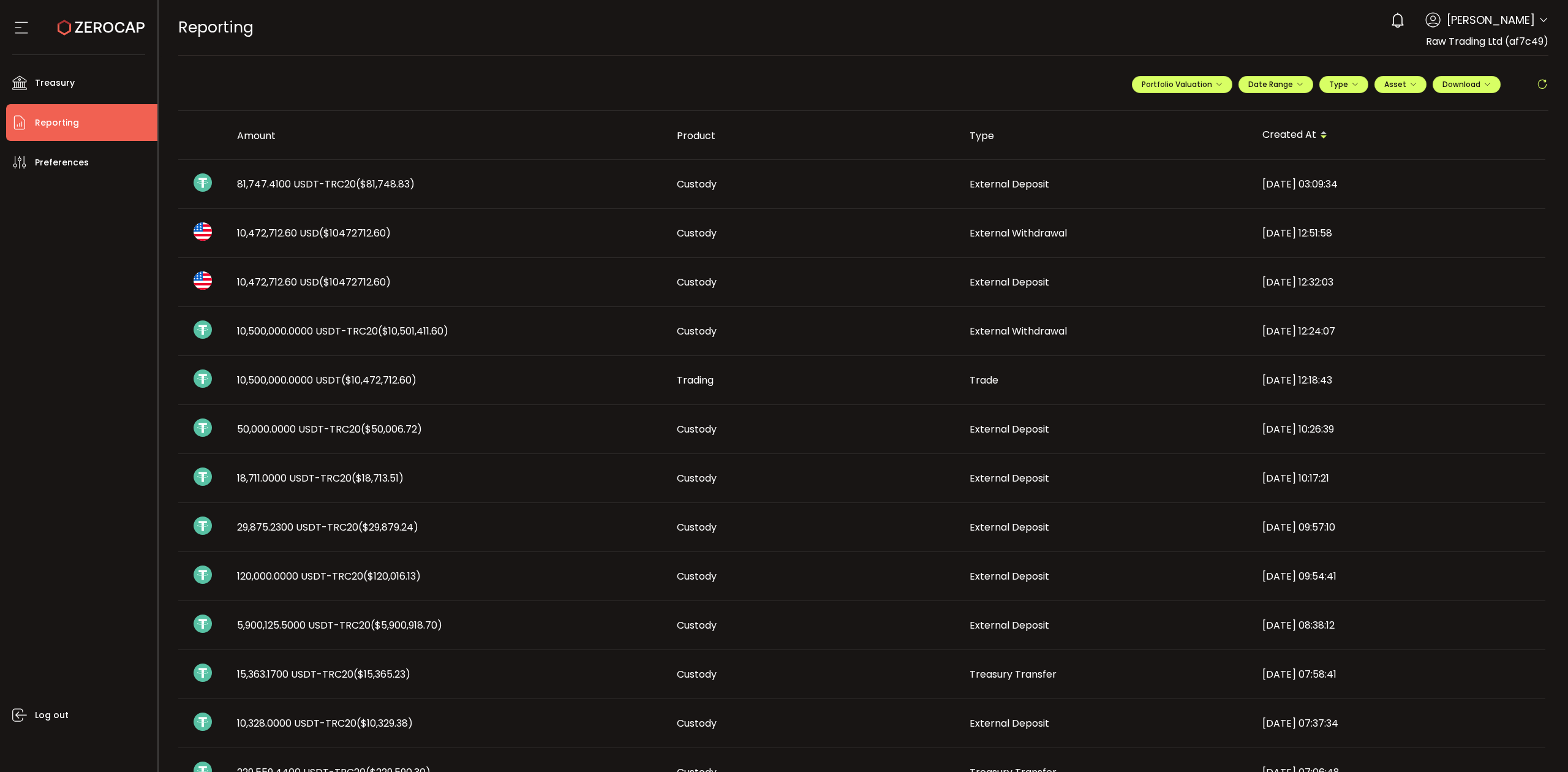
click at [1532, 28] on div "0 Raseem Chenglan Account International Capital Markets Pty Ltd (ab7bf8) Raw Tr…" at bounding box center [1466, 20] width 164 height 27
click at [1540, 18] on icon at bounding box center [1543, 20] width 10 height 10
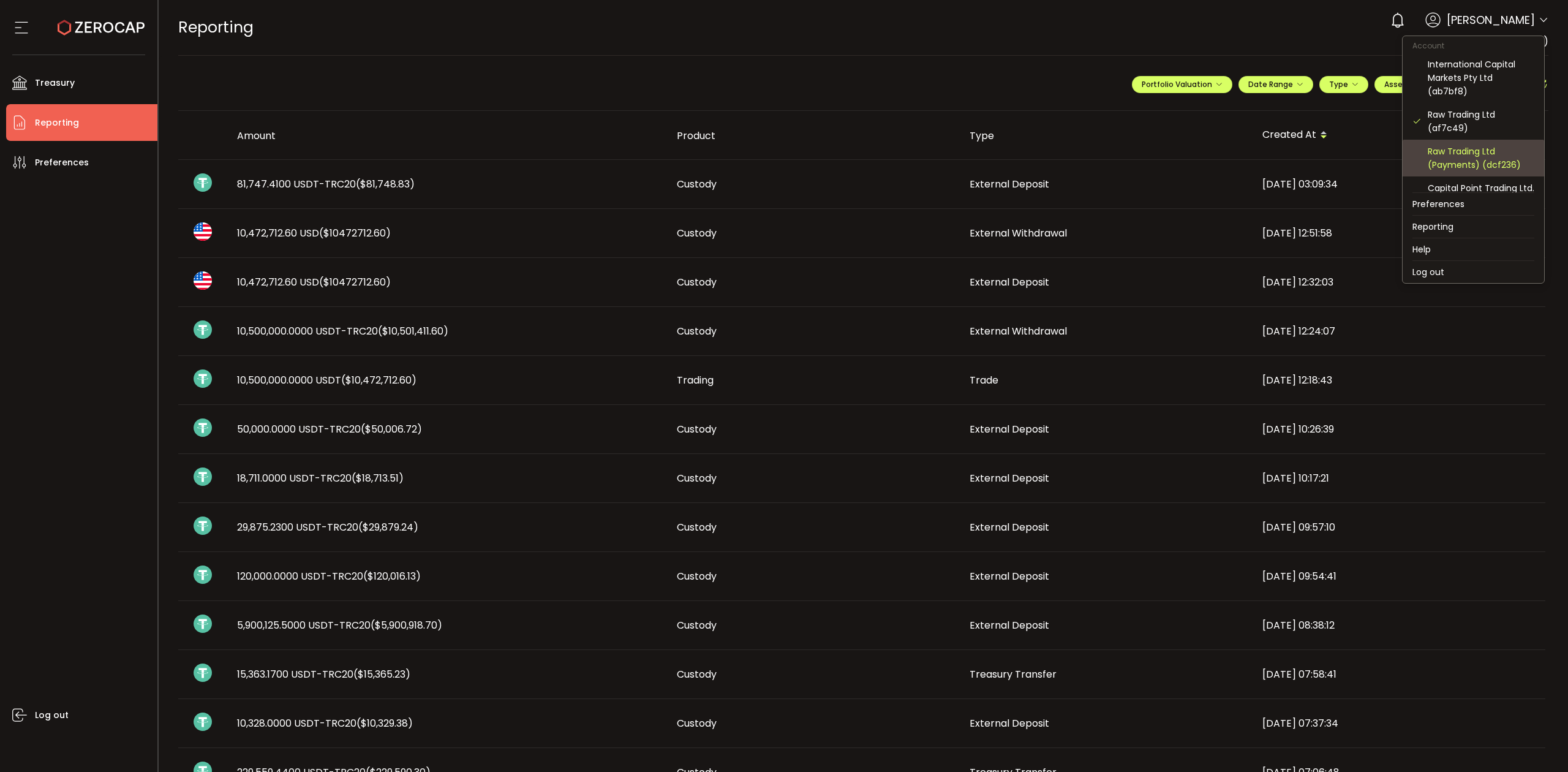
click at [1485, 148] on div "Raw Trading Ltd (Payments) (dcf236)" at bounding box center [1480, 158] width 107 height 27
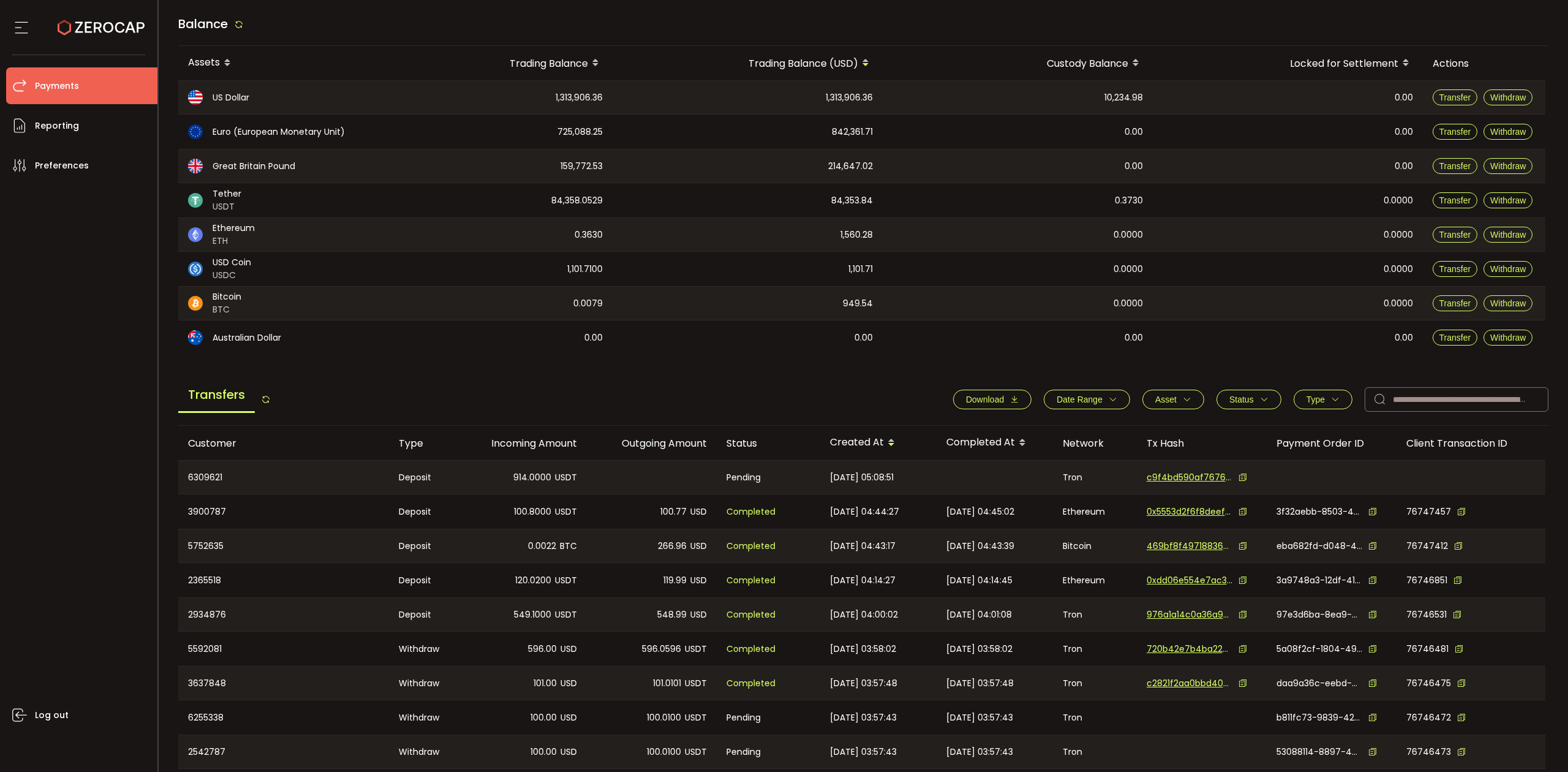
scroll to position [184, 0]
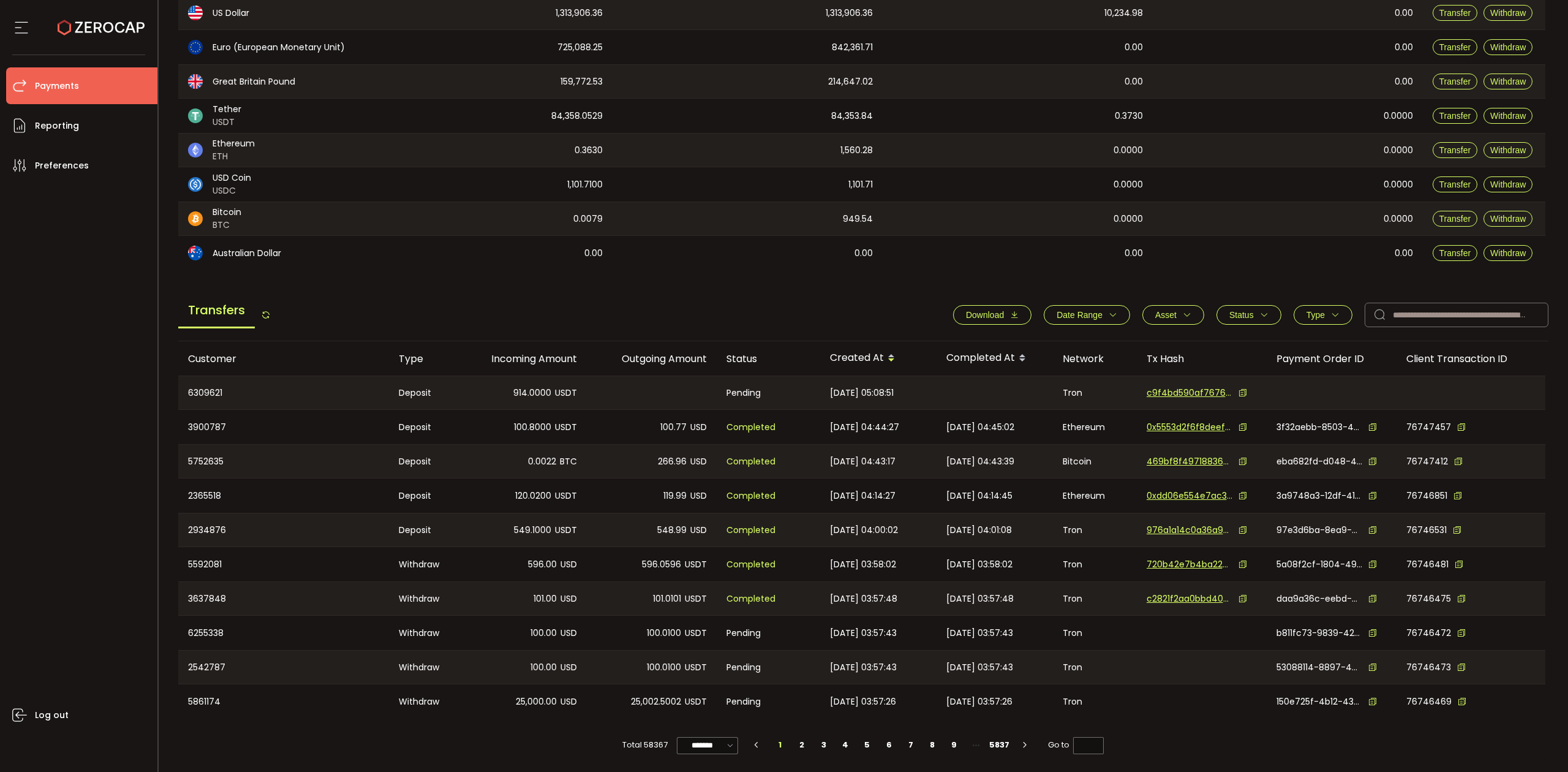
click at [1108, 314] on icon "button" at bounding box center [1112, 314] width 8 height 8
click at [1031, 340] on icon at bounding box center [1036, 344] width 14 height 20
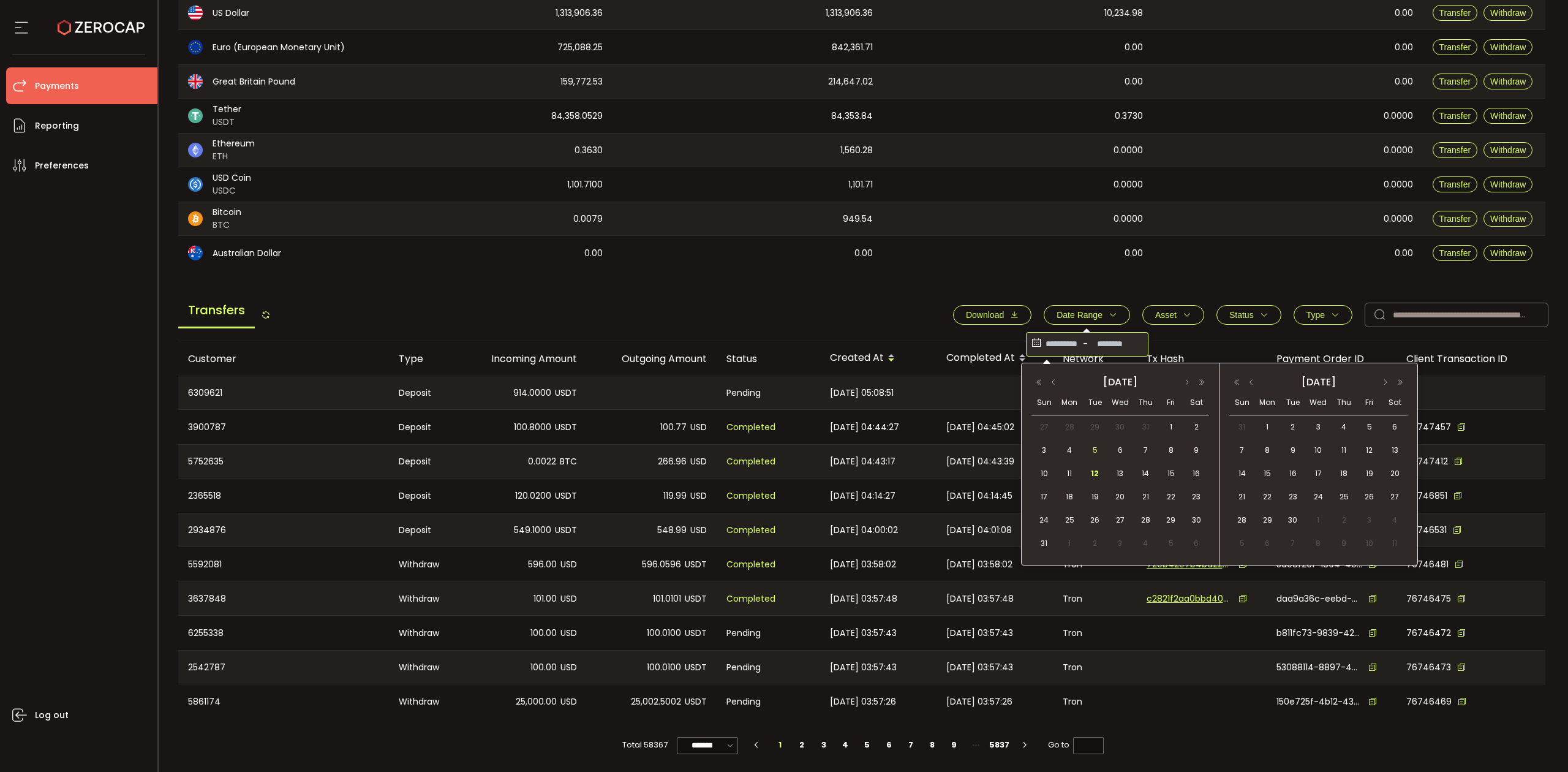
click at [1096, 446] on span "5" at bounding box center [1095, 450] width 14 height 14
click at [1093, 471] on span "12" at bounding box center [1095, 473] width 14 height 14
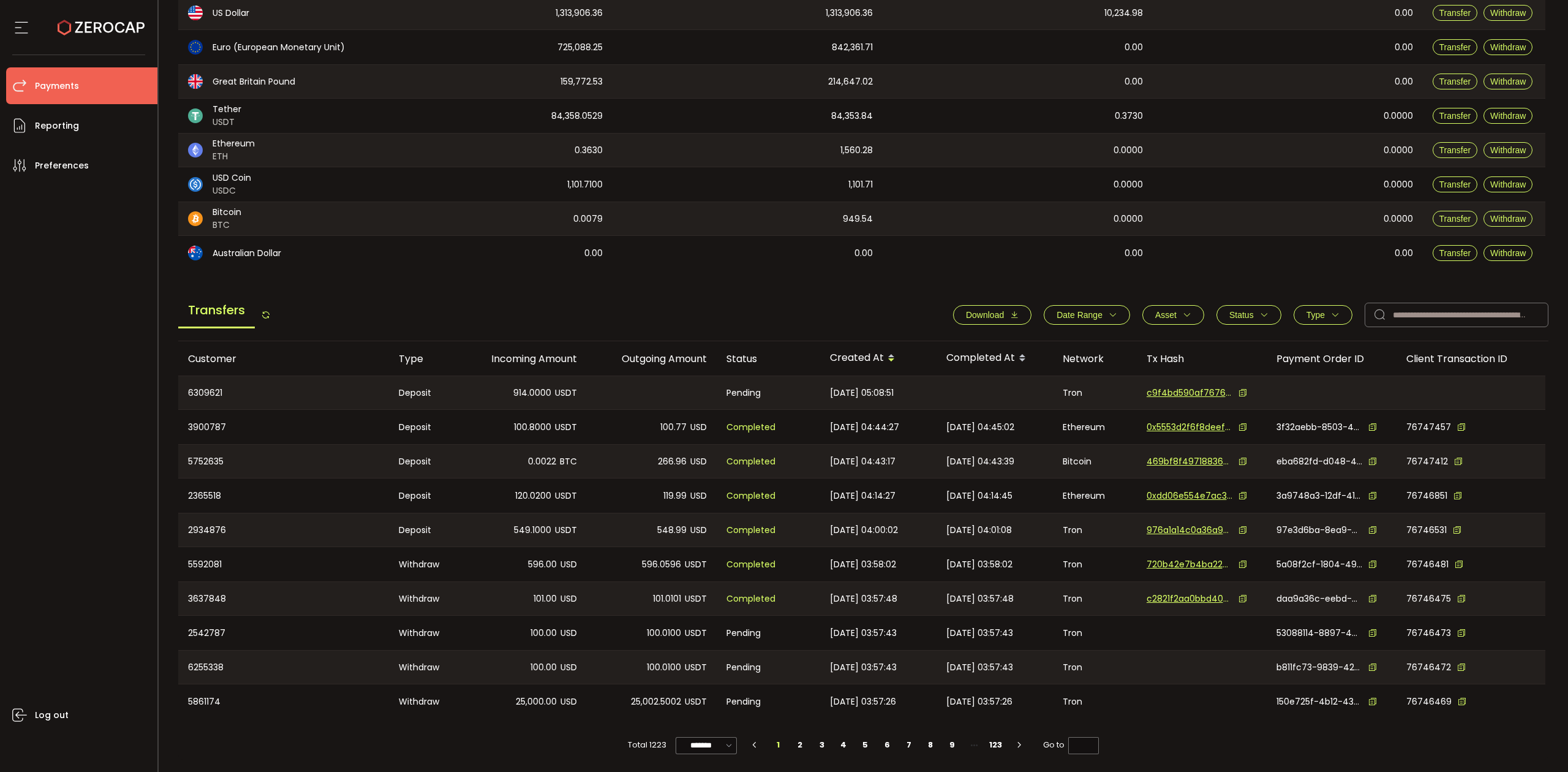
click at [1010, 314] on icon "button" at bounding box center [1014, 314] width 8 height 8
